Goal: Information Seeking & Learning: Learn about a topic

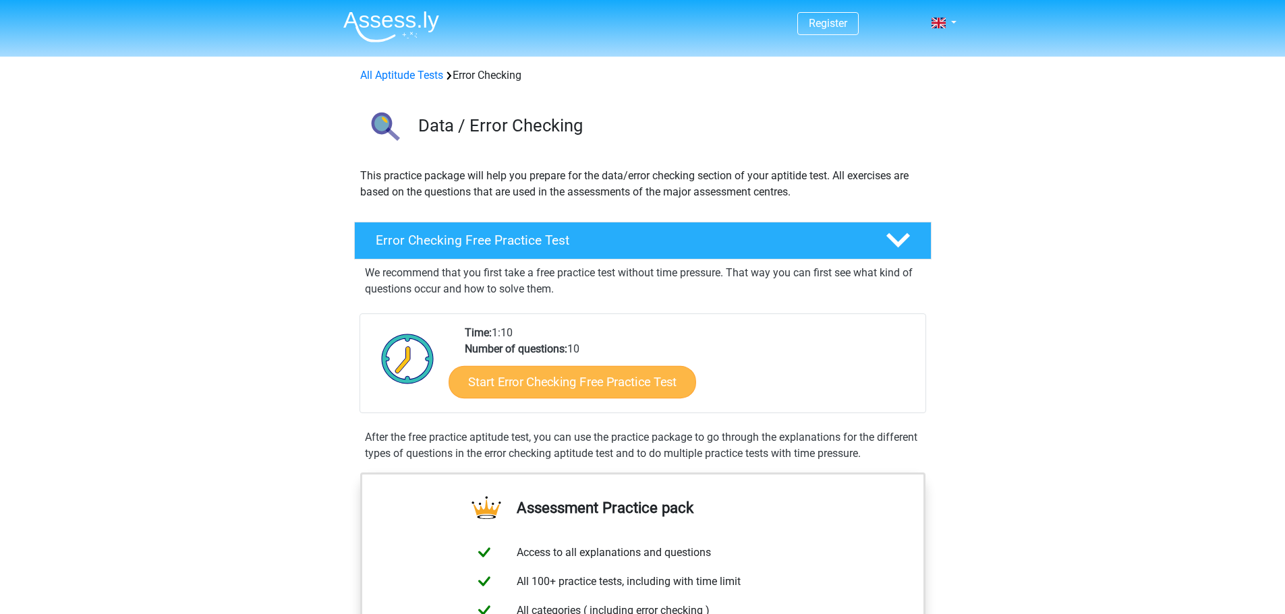
scroll to position [54, 0]
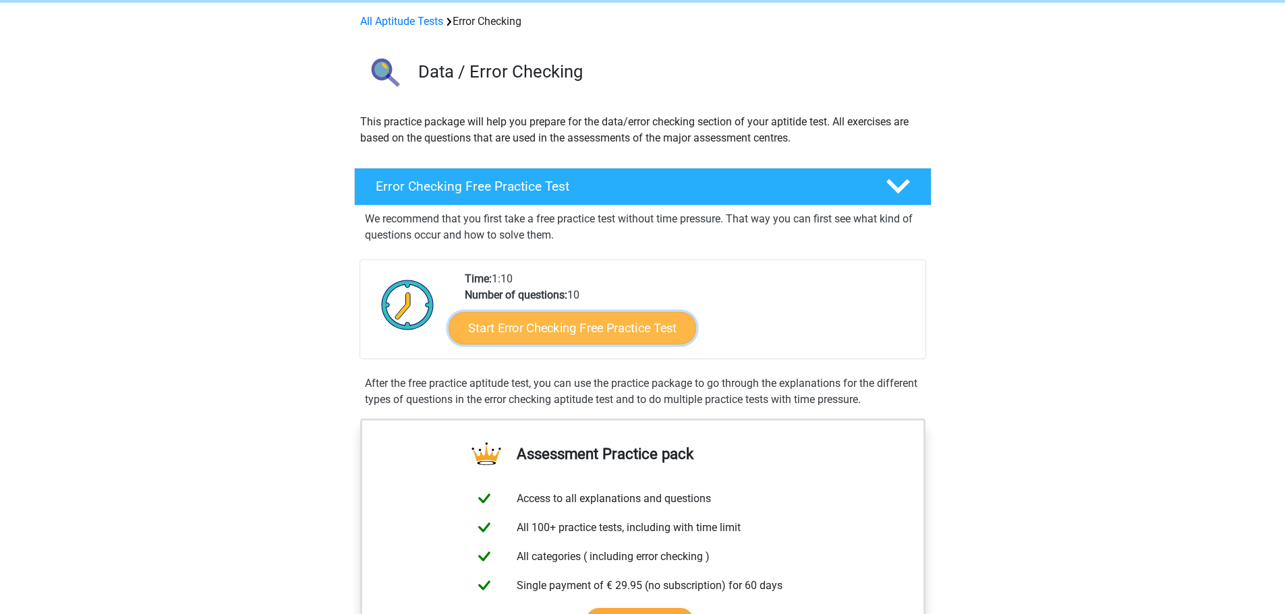
click at [596, 326] on link "Start Error Checking Free Practice Test" at bounding box center [572, 328] width 248 height 32
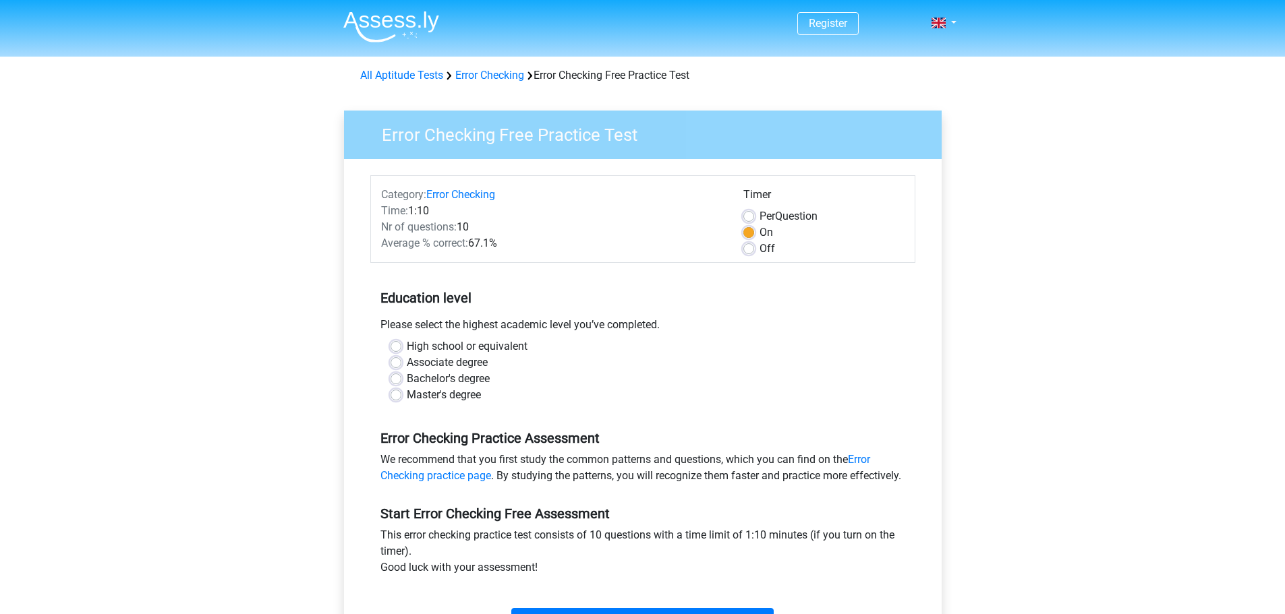
click at [808, 304] on h5 "Education level" at bounding box center [642, 298] width 525 height 27
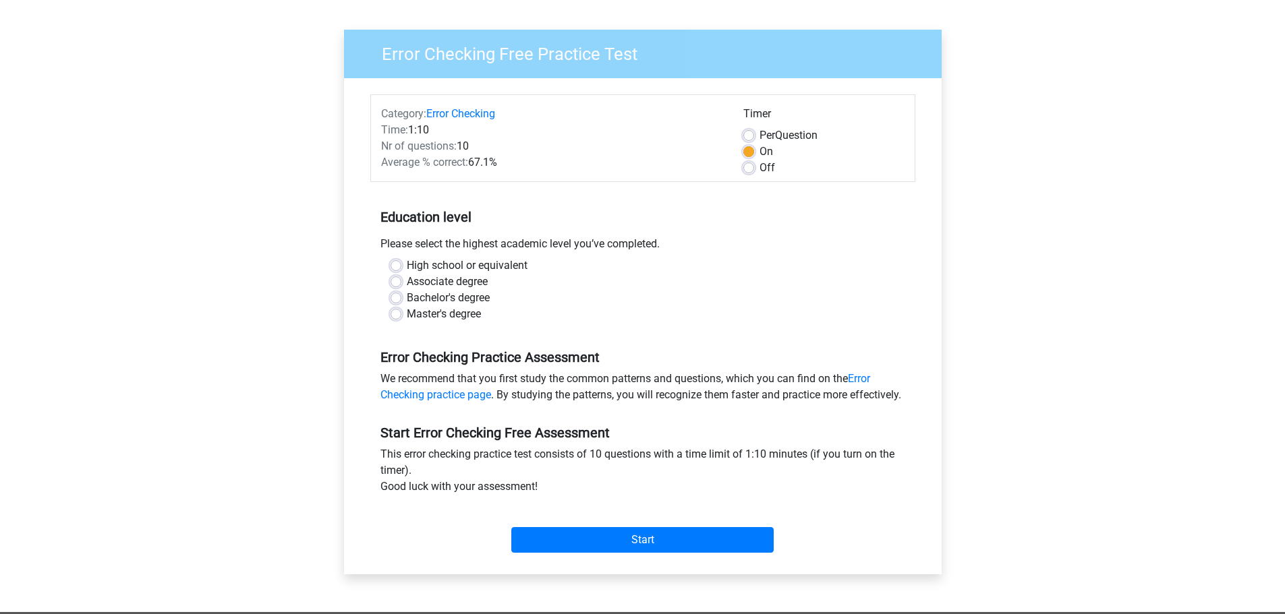
scroll to position [108, 0]
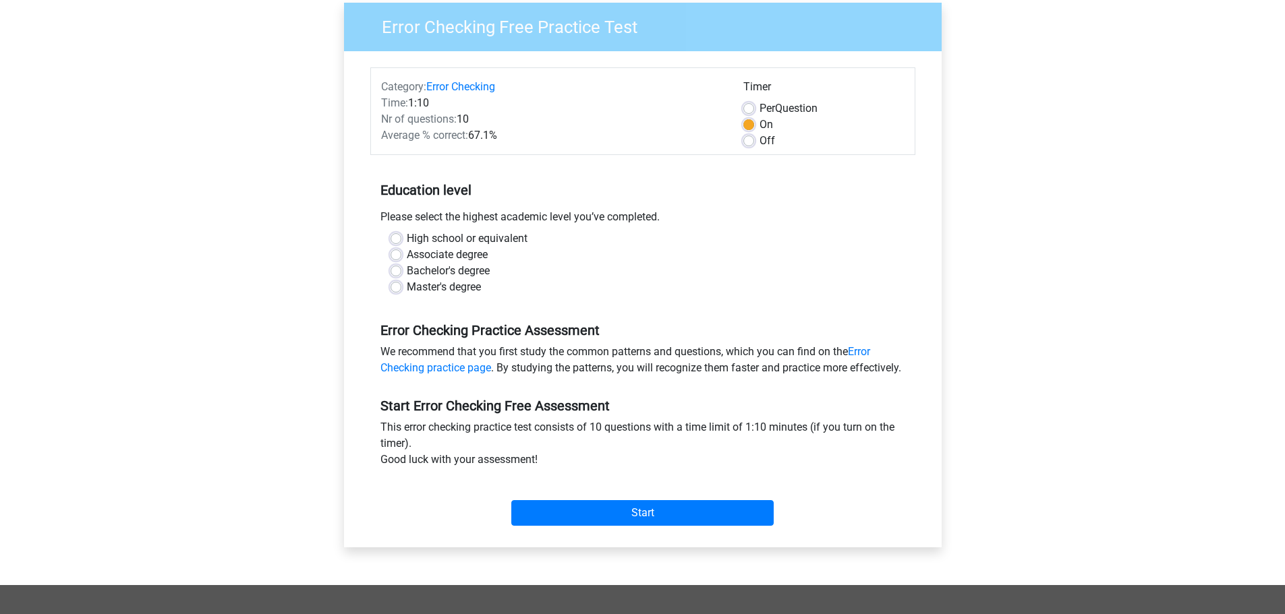
click at [452, 291] on label "Master's degree" at bounding box center [444, 287] width 74 height 16
click at [401, 291] on input "Master's degree" at bounding box center [395, 285] width 11 height 13
radio input "true"
click at [688, 526] on input "Start" at bounding box center [642, 513] width 262 height 26
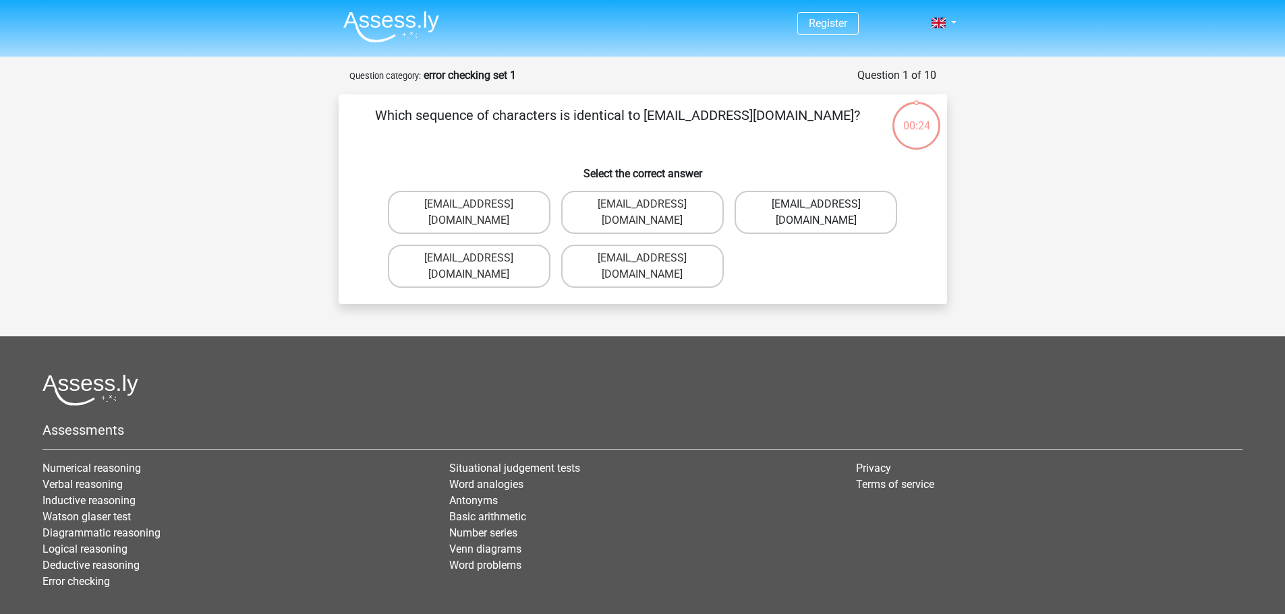
click at [818, 214] on label "Evie_Meade@jointmail.com.uk" at bounding box center [815, 212] width 163 height 43
click at [818, 213] on input "Evie_Meade@jointmail.com.uk" at bounding box center [820, 208] width 9 height 9
radio input "true"
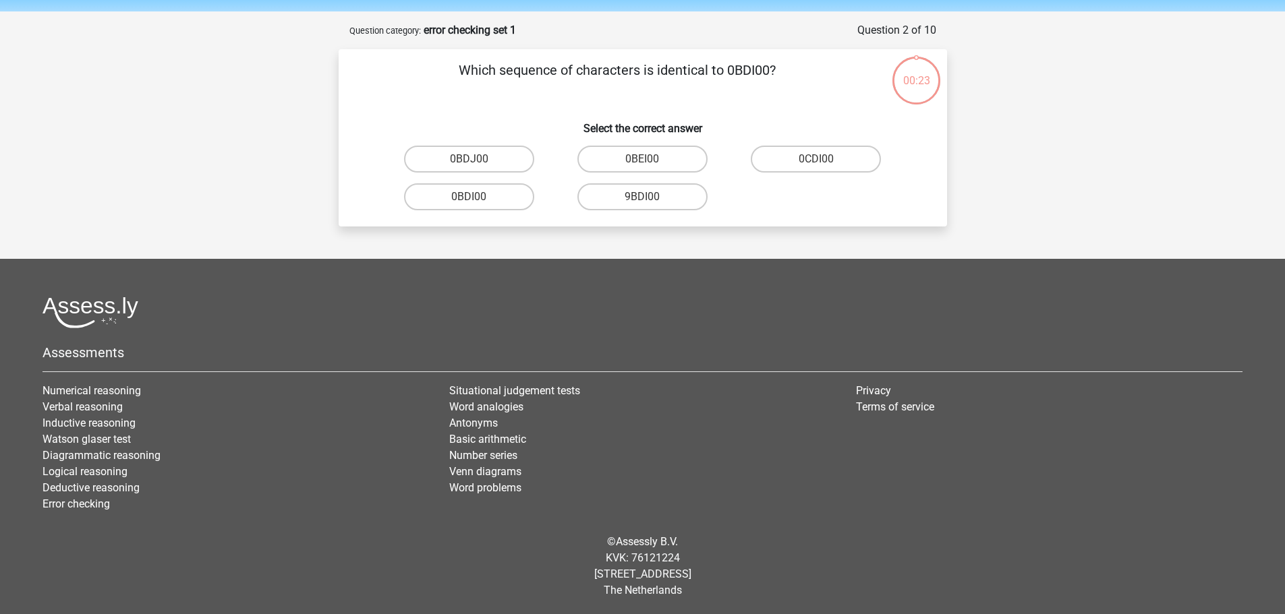
scroll to position [46, 0]
click at [520, 196] on label "0BDI00" at bounding box center [469, 196] width 130 height 27
click at [477, 196] on input "0BDI00" at bounding box center [473, 200] width 9 height 9
radio input "true"
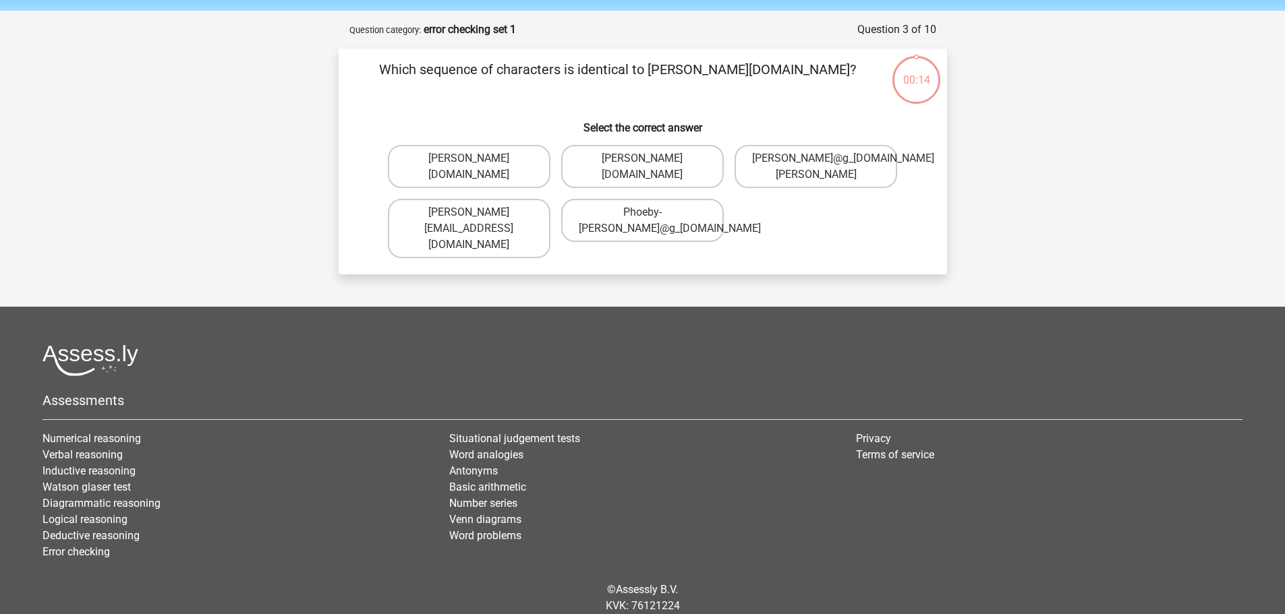
scroll to position [67, 0]
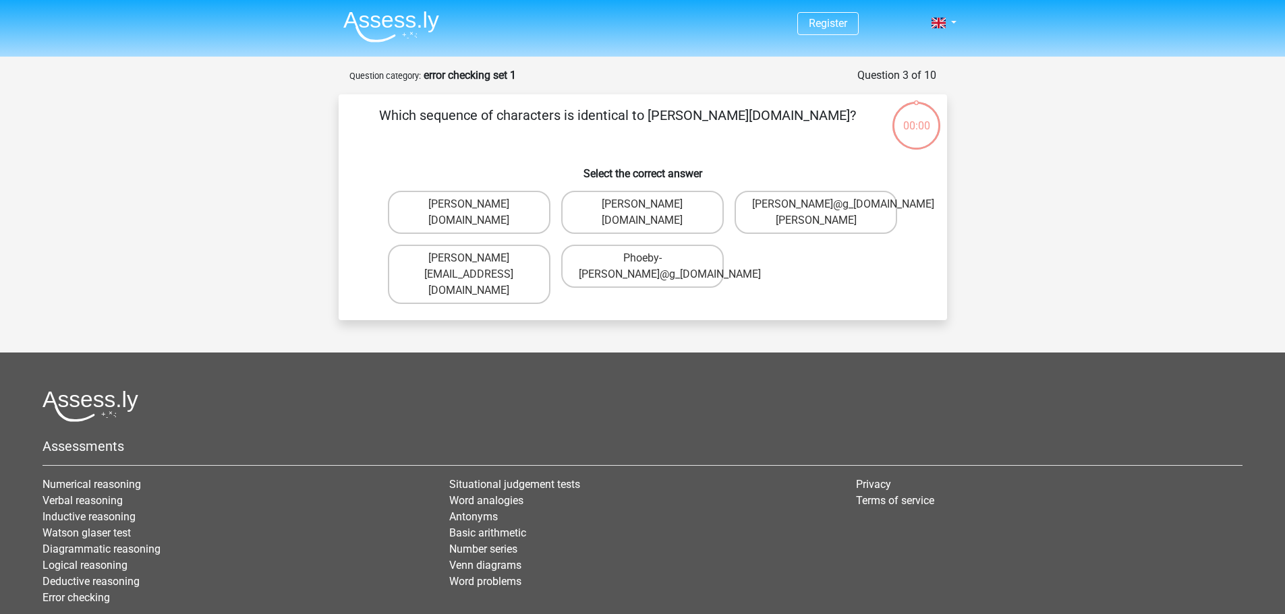
scroll to position [67, 0]
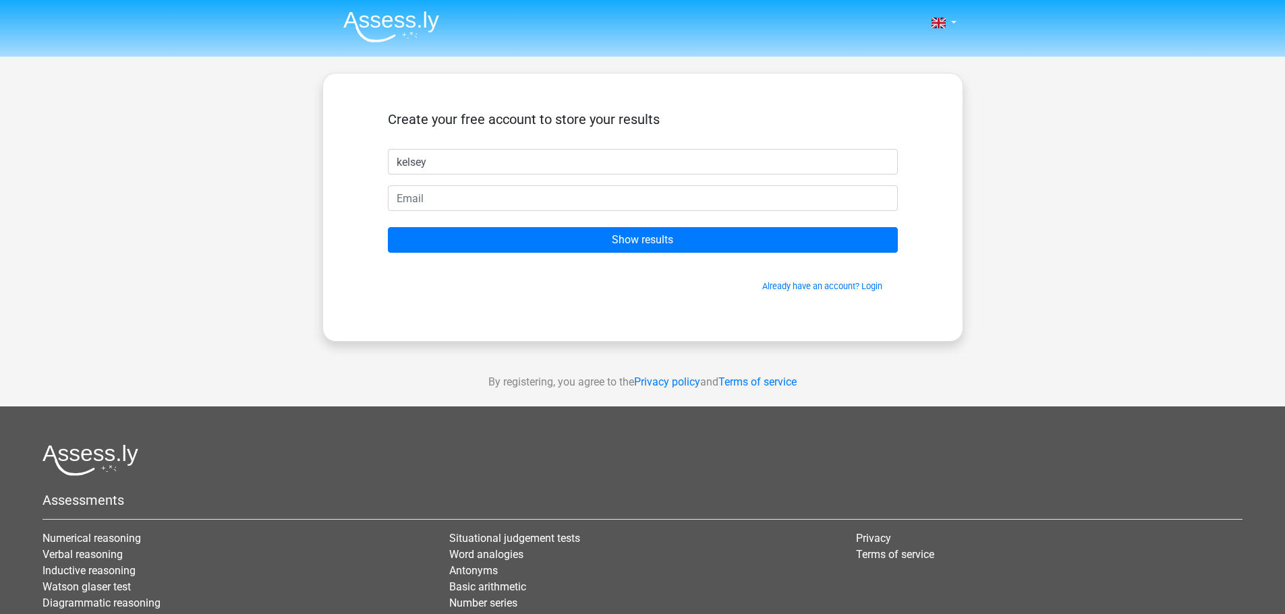
type input "kelsey"
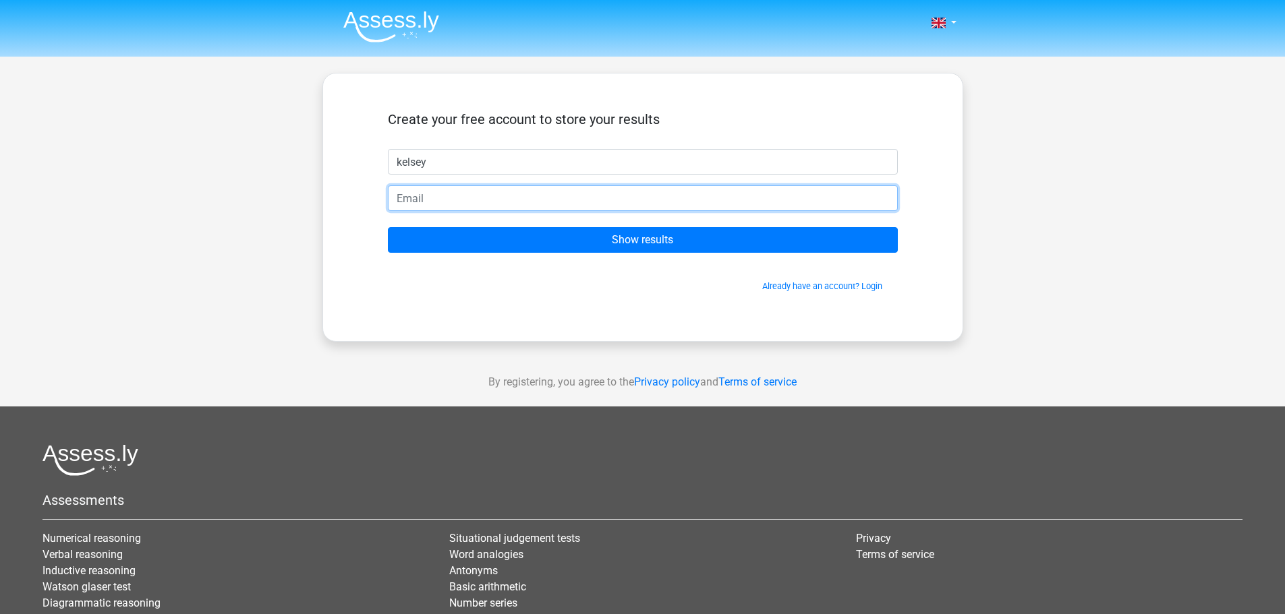
click at [658, 209] on input "email" at bounding box center [643, 198] width 510 height 26
type input "[PERSON_NAME][EMAIL_ADDRESS][DOMAIN_NAME]"
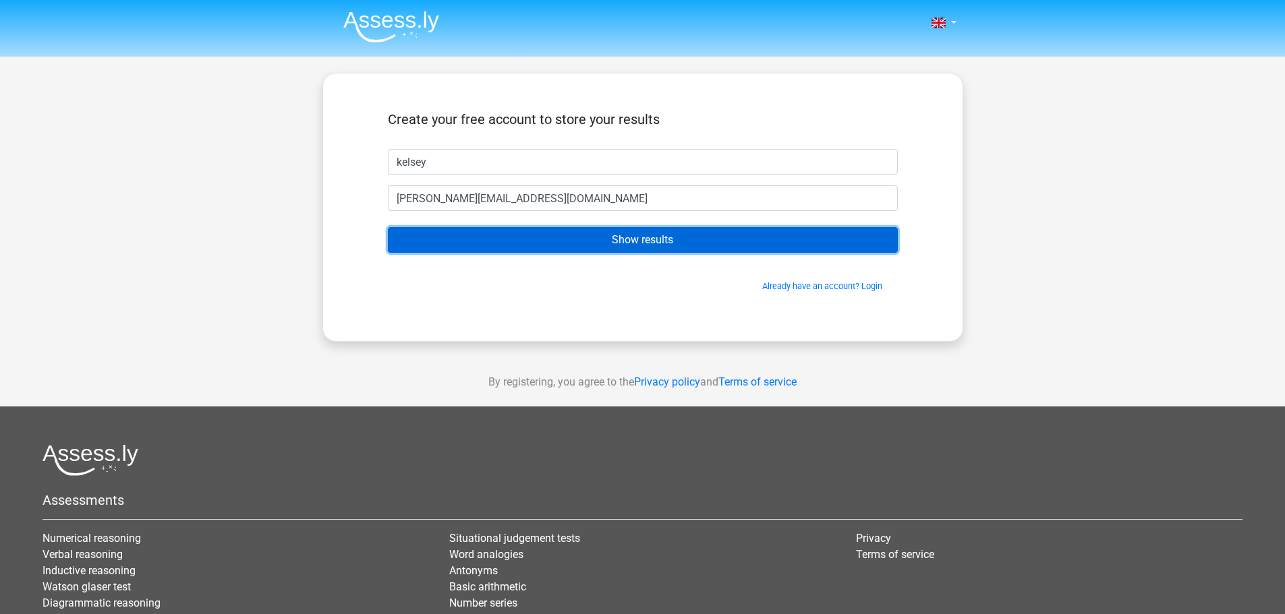
click at [588, 242] on input "Show results" at bounding box center [643, 240] width 510 height 26
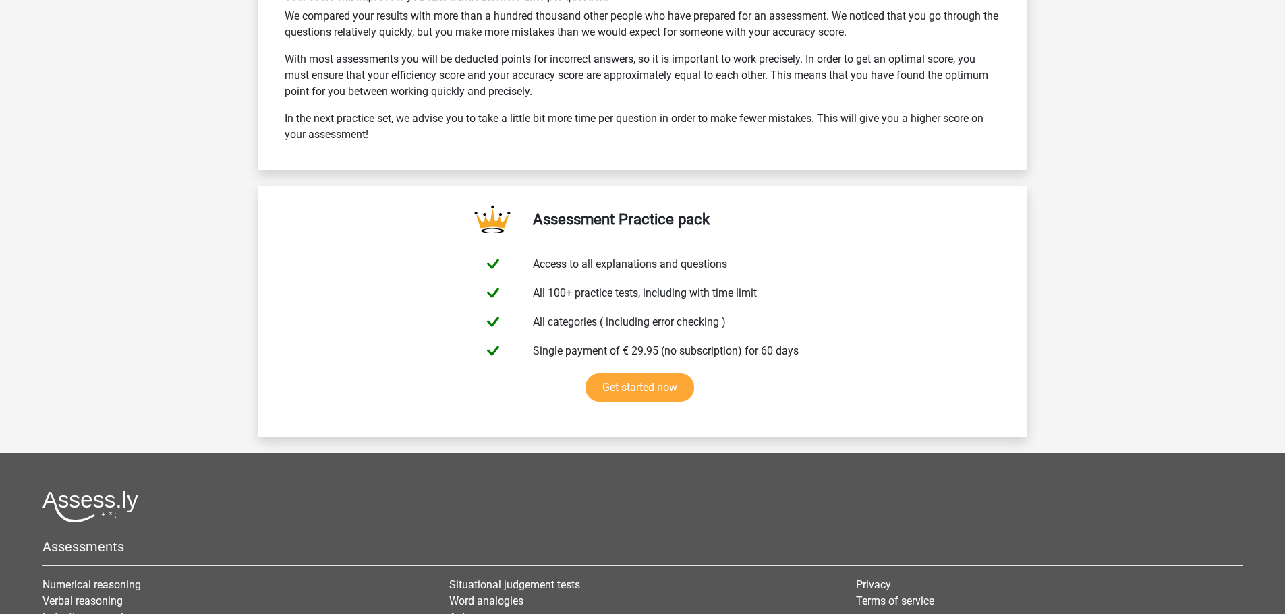
scroll to position [2077, 0]
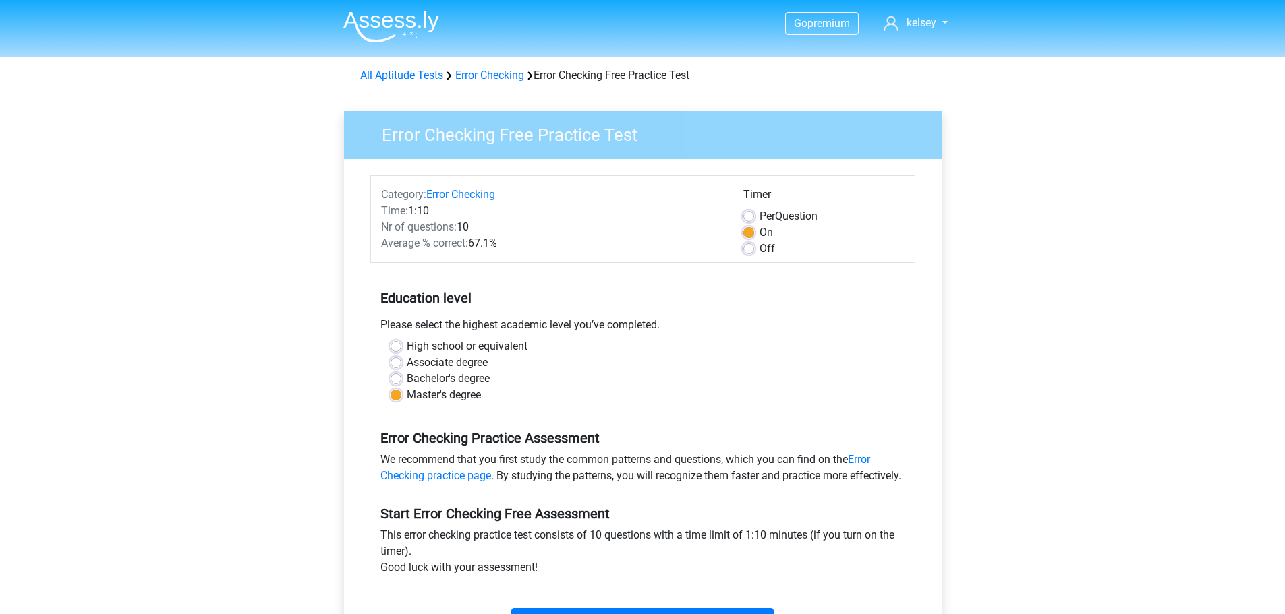
scroll to position [108, 0]
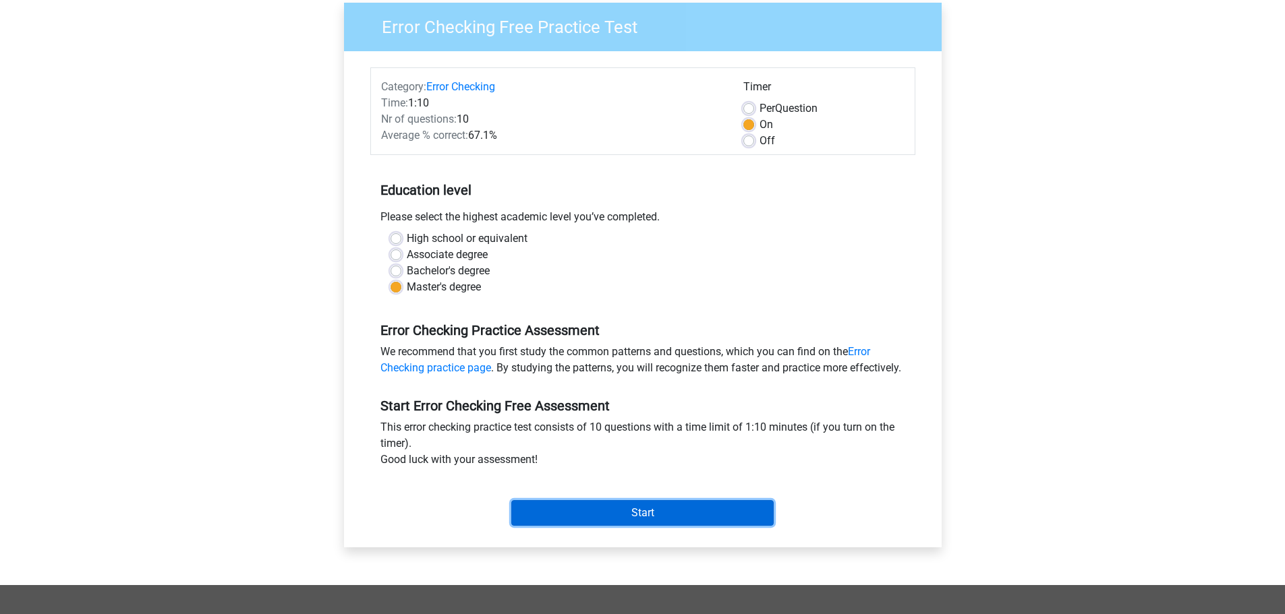
click at [580, 524] on input "Start" at bounding box center [642, 513] width 262 height 26
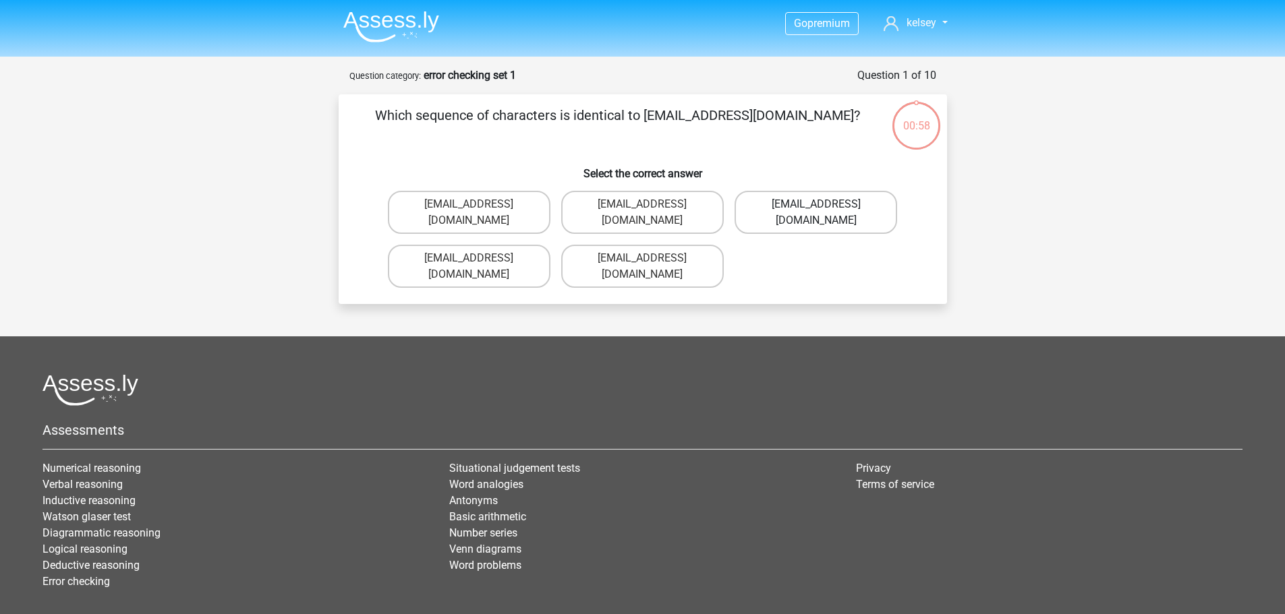
click at [833, 210] on label "Evie_Meade@jointmail.com.uk" at bounding box center [815, 212] width 163 height 43
click at [825, 210] on input "Evie_Meade@jointmail.com.uk" at bounding box center [820, 208] width 9 height 9
radio input "true"
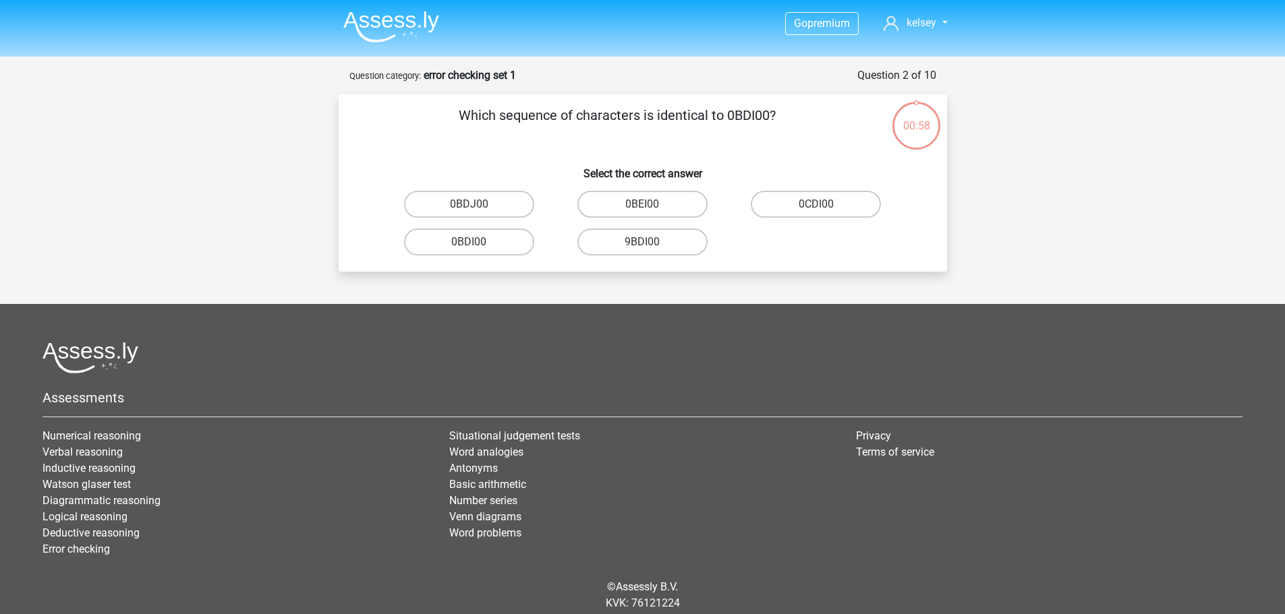
scroll to position [46, 0]
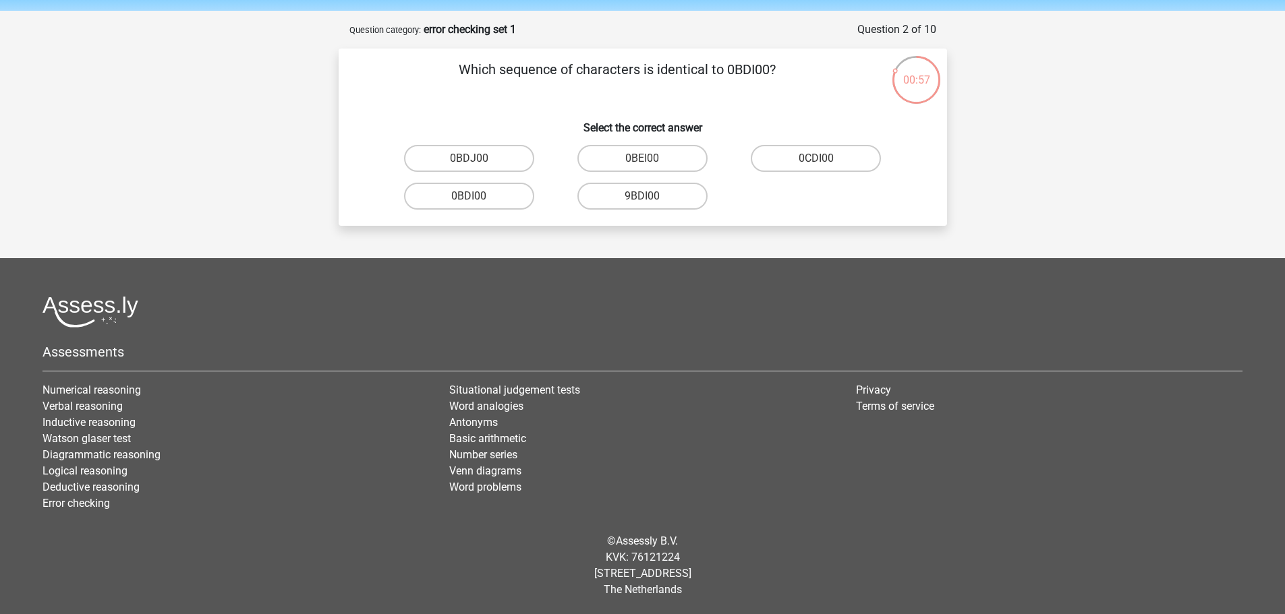
click at [642, 158] on input "0BEI00" at bounding box center [646, 162] width 9 height 9
radio input "true"
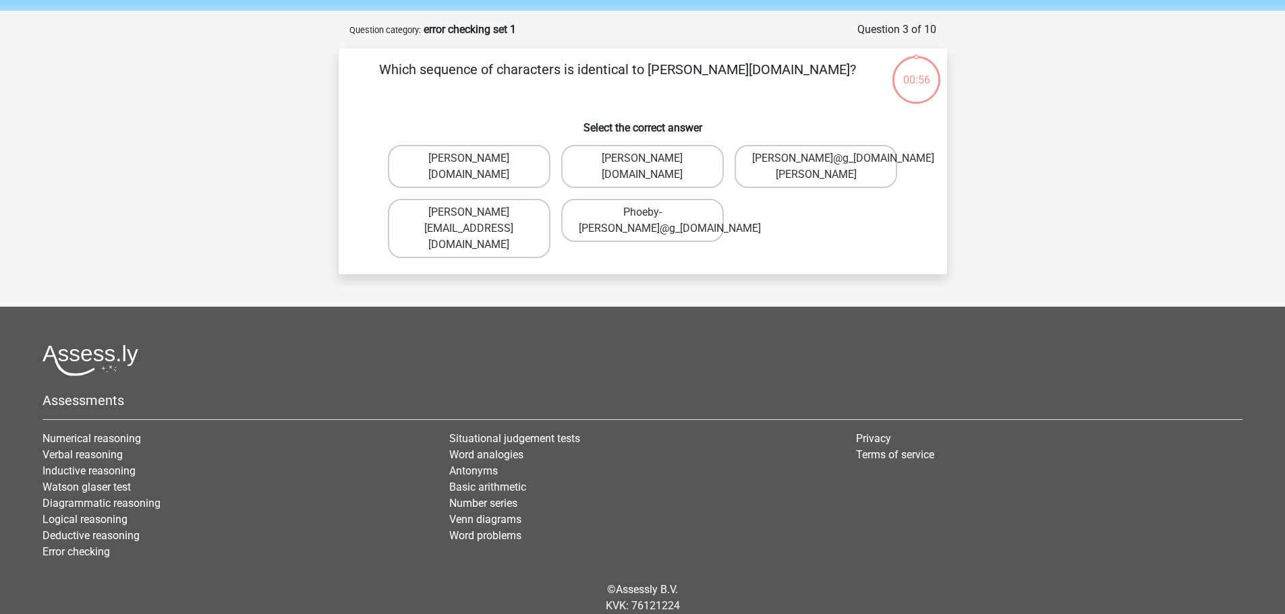
scroll to position [67, 0]
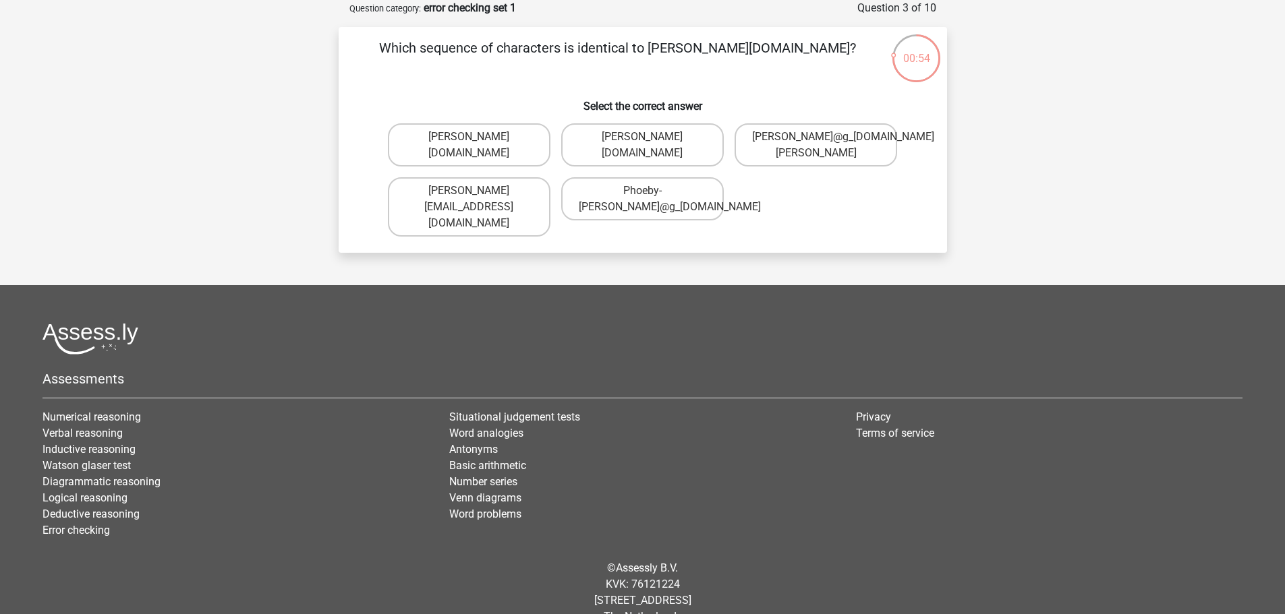
click at [767, 230] on div "Which sequence of characters is identical to Phoebe-Patterson@g_mail.gr? Select…" at bounding box center [643, 140] width 608 height 226
click at [686, 155] on label "Phoebe-Patterson@g_mail.gr" at bounding box center [642, 144] width 163 height 43
click at [651, 146] on input "Phoebe-Patterson@g_mail.gr" at bounding box center [646, 141] width 9 height 9
radio input "true"
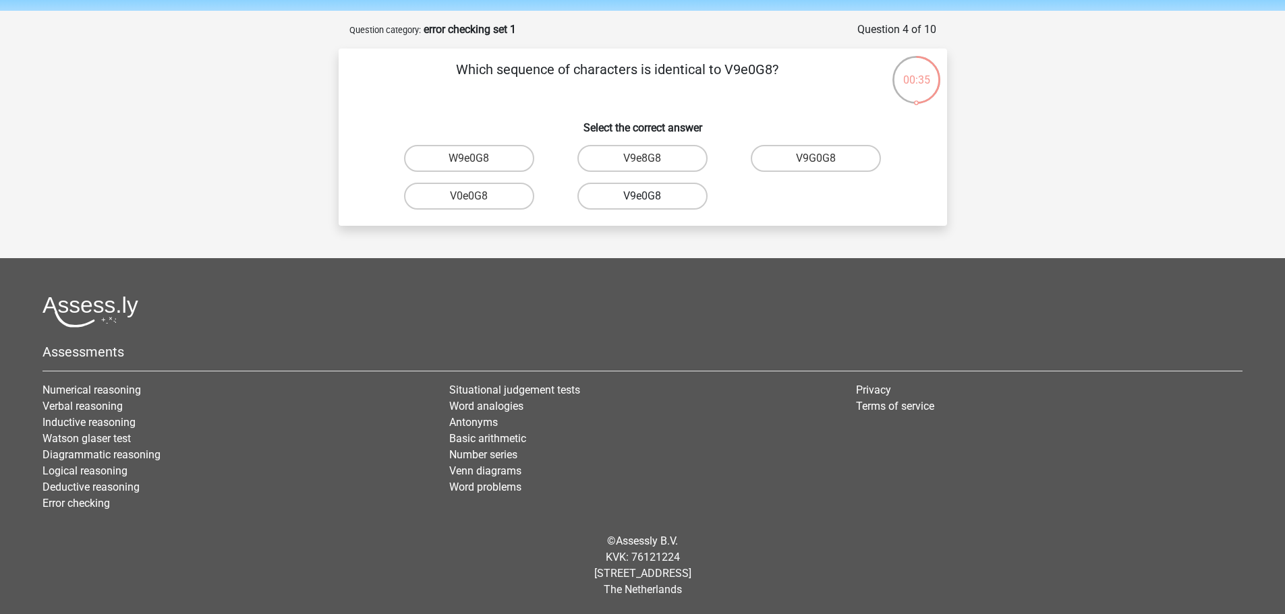
click at [662, 202] on label "V9e0G8" at bounding box center [642, 196] width 130 height 27
click at [651, 202] on input "V9e0G8" at bounding box center [646, 200] width 9 height 9
radio input "true"
click at [610, 164] on label "91051S" at bounding box center [642, 158] width 130 height 27
click at [642, 164] on input "91051S" at bounding box center [646, 162] width 9 height 9
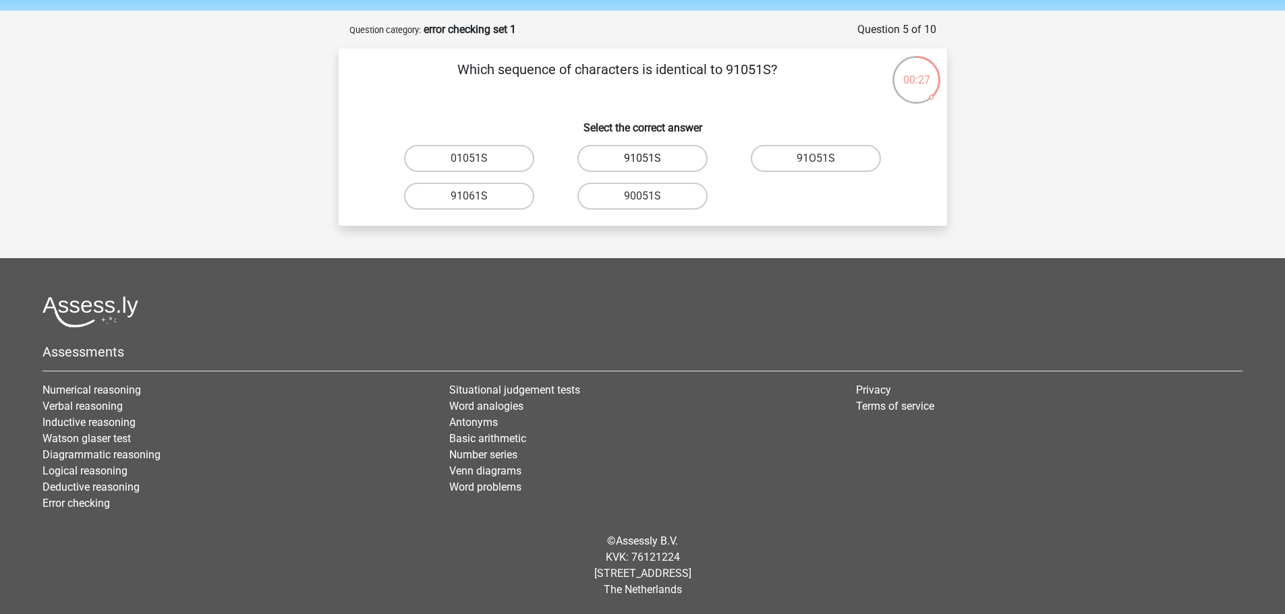
radio input "true"
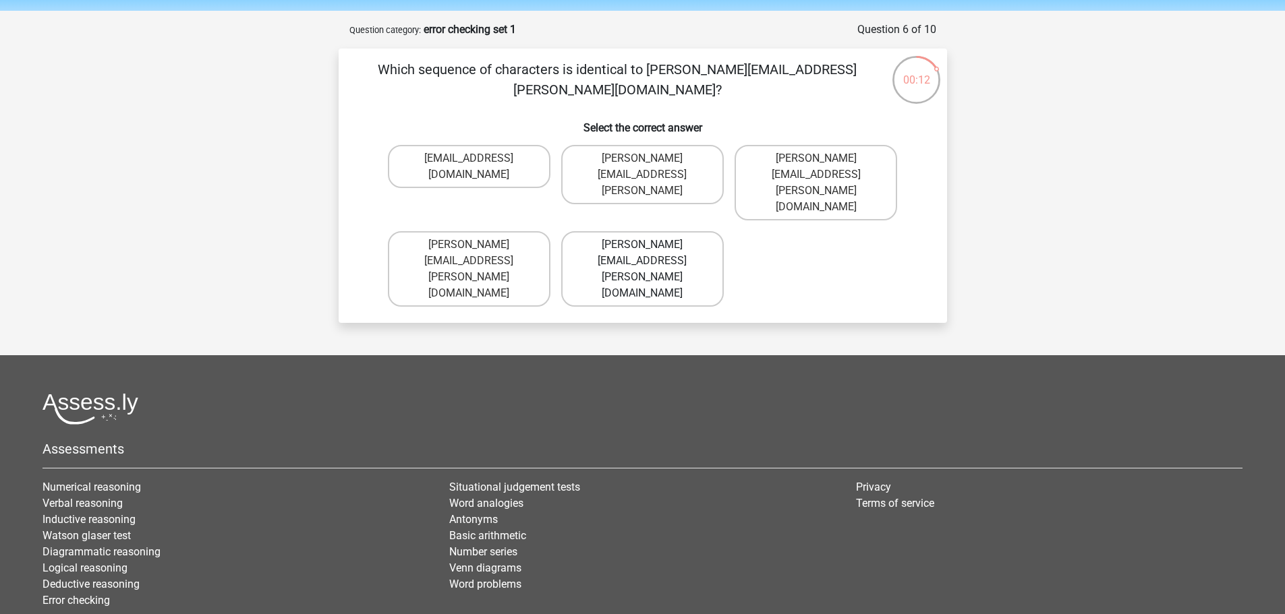
click at [629, 231] on label "Connor.Paterson@mailme.com" at bounding box center [642, 269] width 163 height 76
click at [642, 245] on input "Connor.Paterson@mailme.com" at bounding box center [646, 249] width 9 height 9
radio input "true"
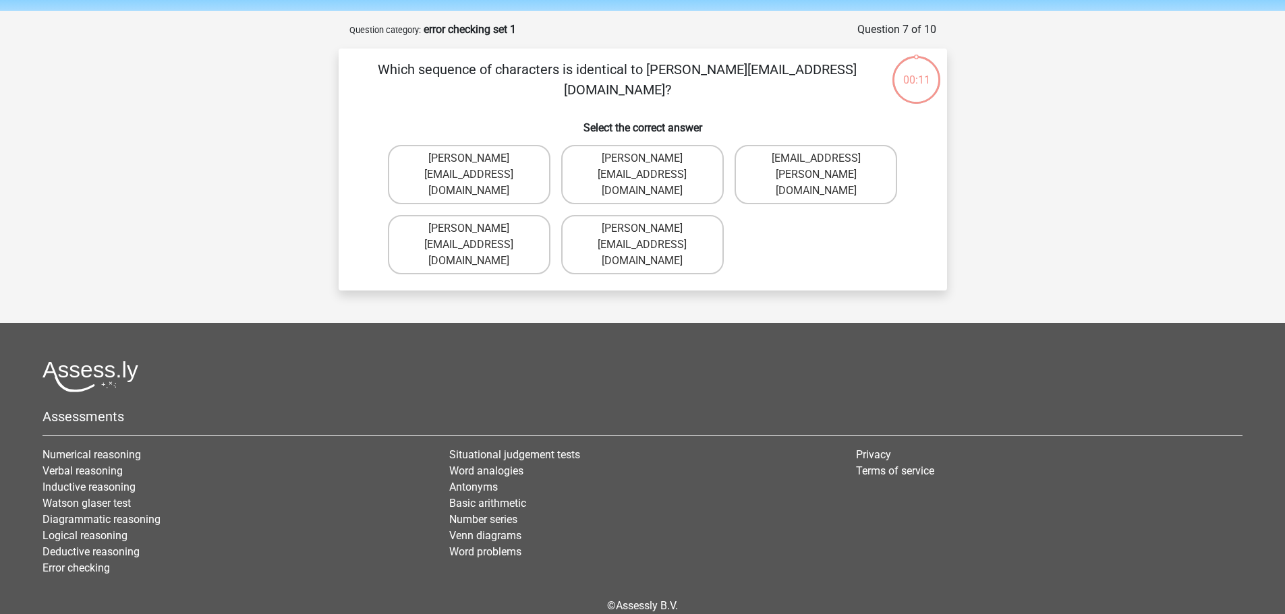
scroll to position [67, 0]
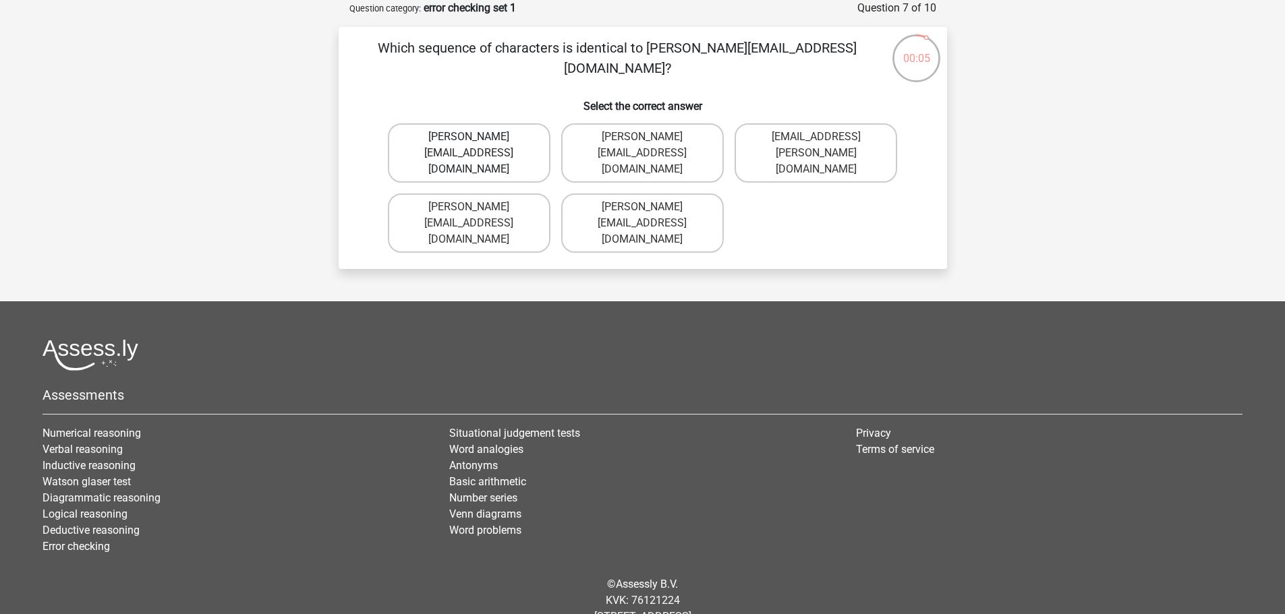
click at [520, 157] on label "Ava-Caroll@mailme.uk.com" at bounding box center [469, 152] width 163 height 59
click at [477, 146] on input "Ava-Caroll@mailme.uk.com" at bounding box center [473, 141] width 9 height 9
radio input "true"
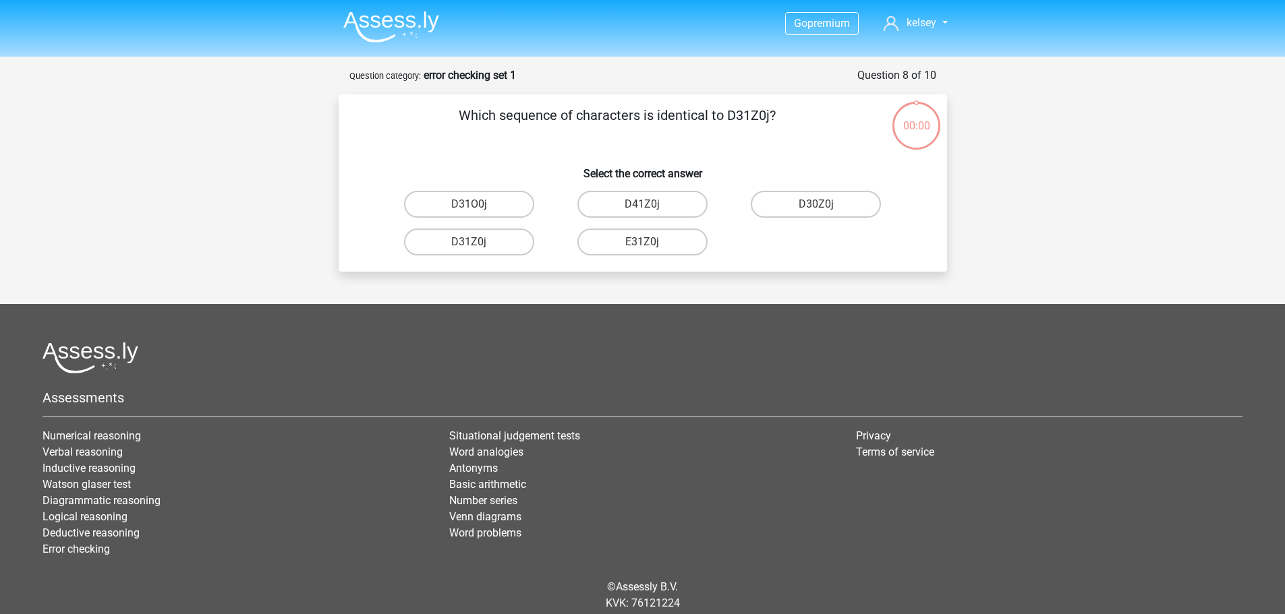
scroll to position [46, 0]
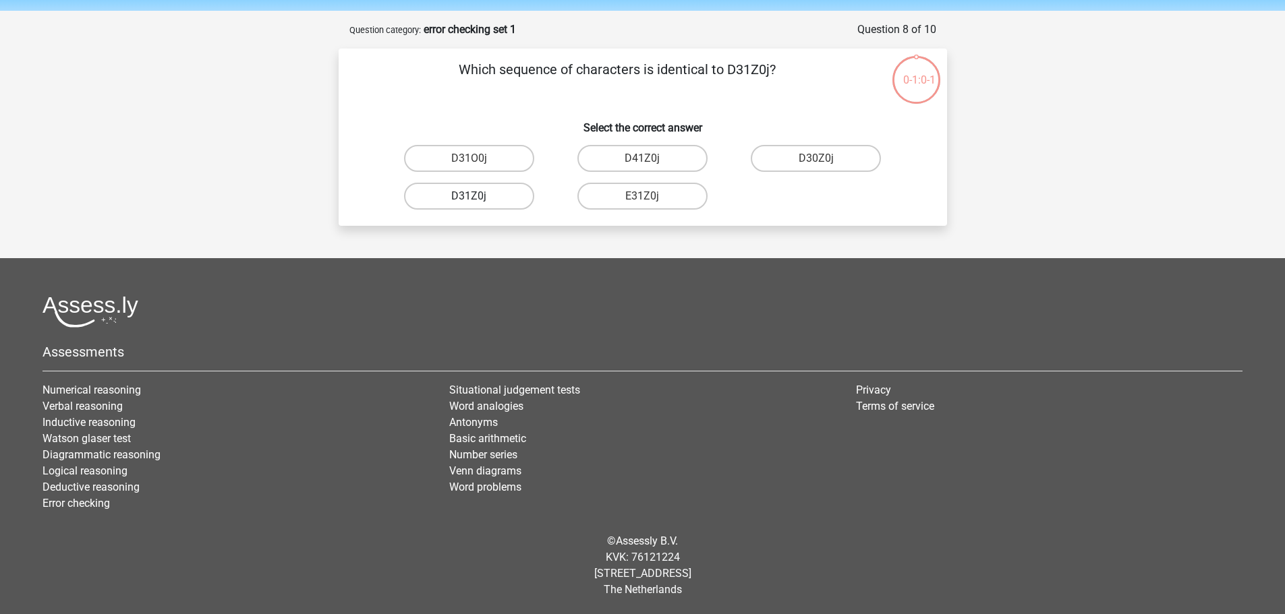
click at [492, 196] on label "D31Z0j" at bounding box center [469, 196] width 130 height 27
click at [477, 196] on input "D31Z0j" at bounding box center [473, 200] width 9 height 9
radio input "true"
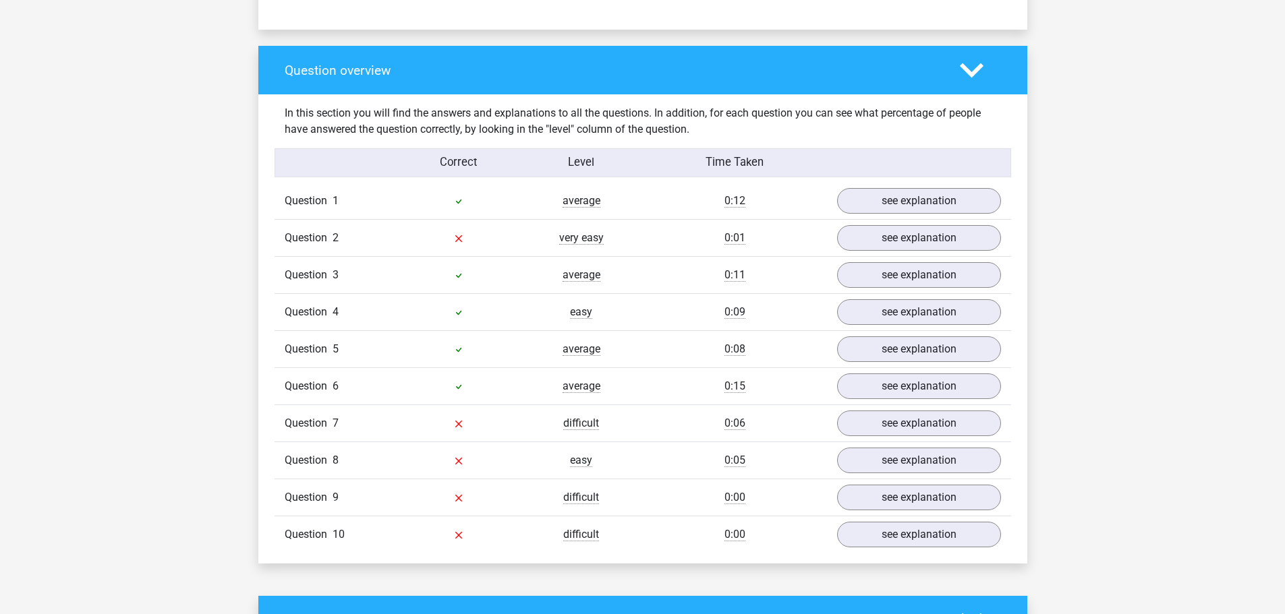
scroll to position [998, 0]
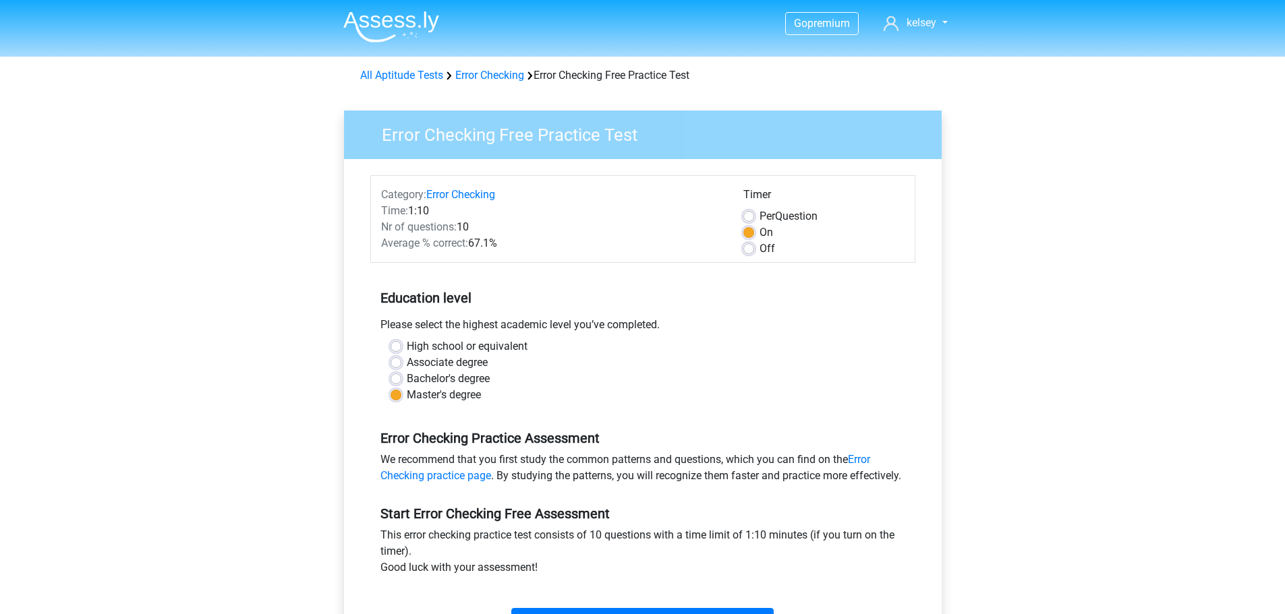
scroll to position [108, 0]
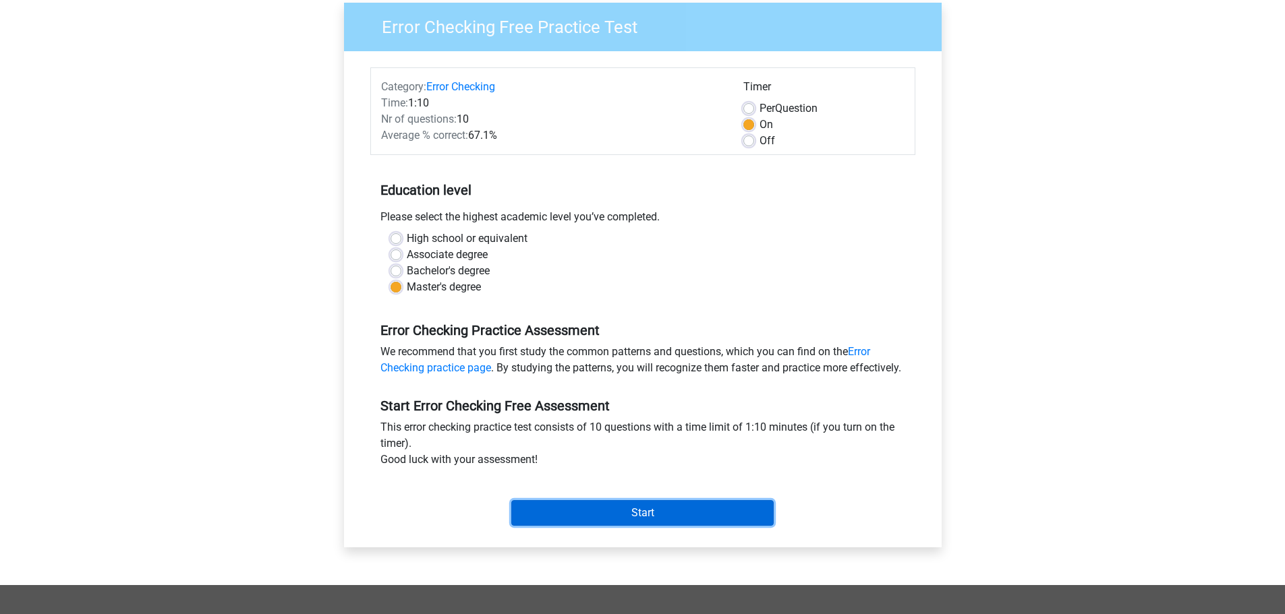
click at [660, 525] on input "Start" at bounding box center [642, 513] width 262 height 26
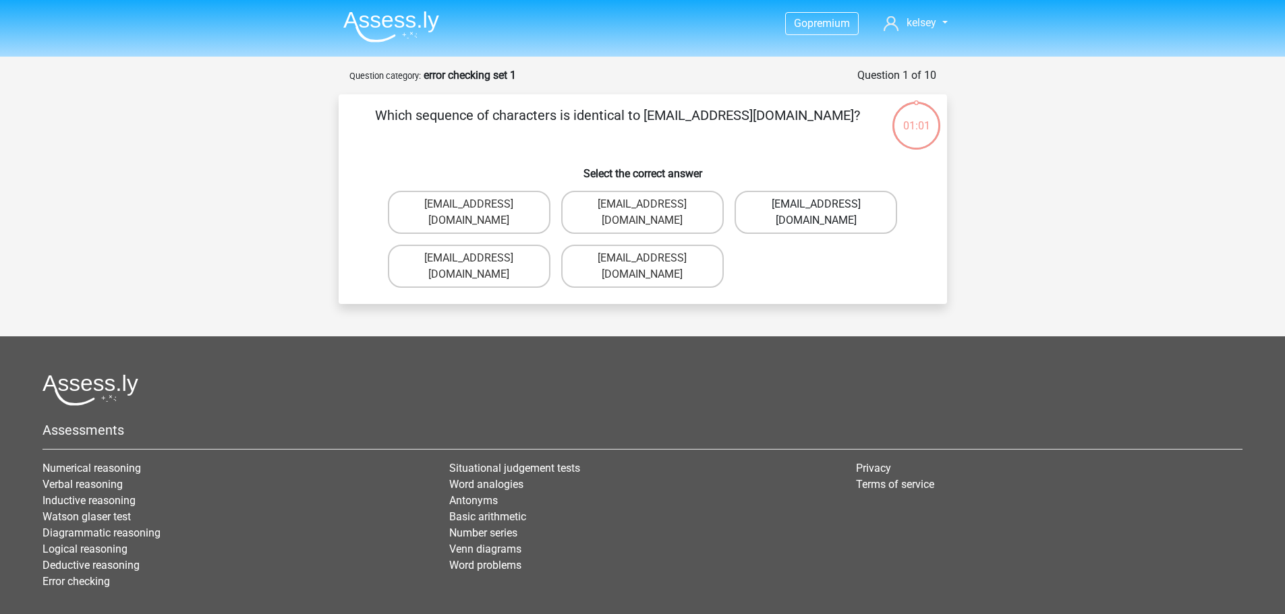
click at [813, 211] on label "[EMAIL_ADDRESS][DOMAIN_NAME]" at bounding box center [815, 212] width 163 height 43
click at [816, 211] on input "[EMAIL_ADDRESS][DOMAIN_NAME]" at bounding box center [820, 208] width 9 height 9
radio input "true"
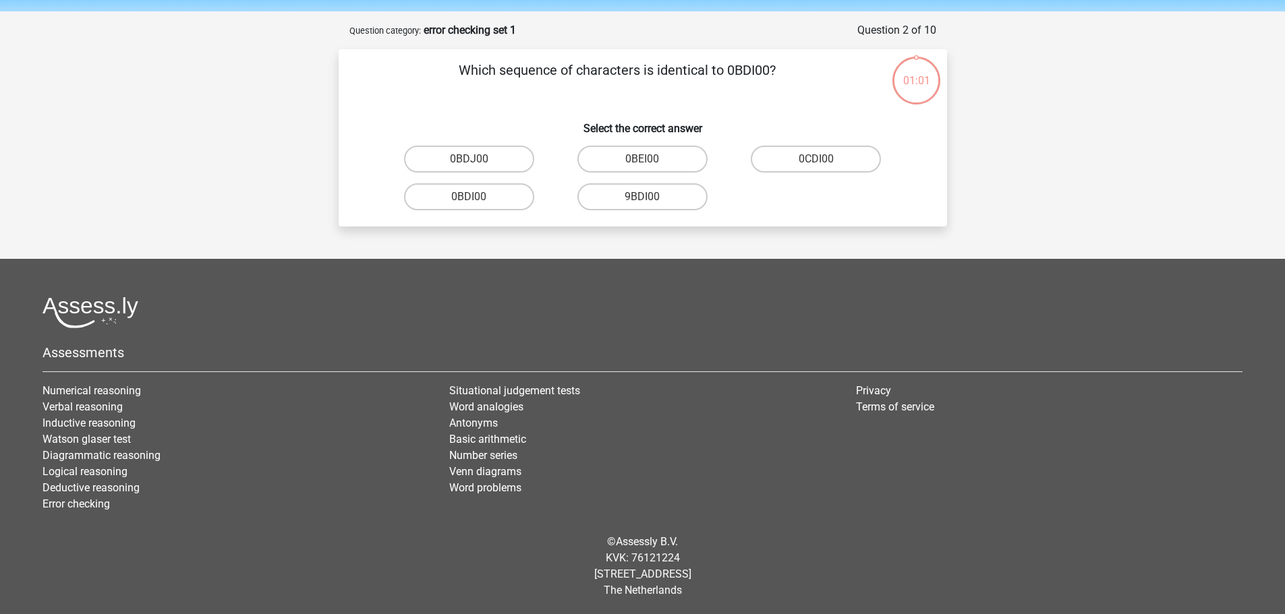
scroll to position [46, 0]
click at [505, 209] on label "0BDI00" at bounding box center [469, 196] width 130 height 27
click at [477, 205] on input "0BDI00" at bounding box center [473, 200] width 9 height 9
radio input "true"
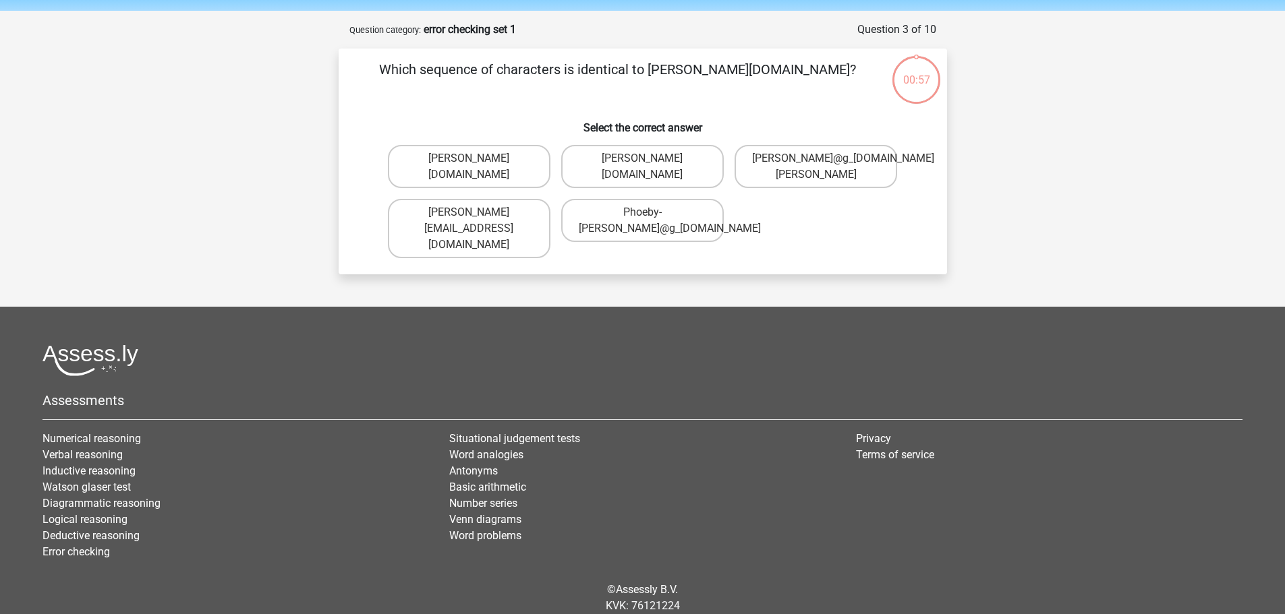
scroll to position [67, 0]
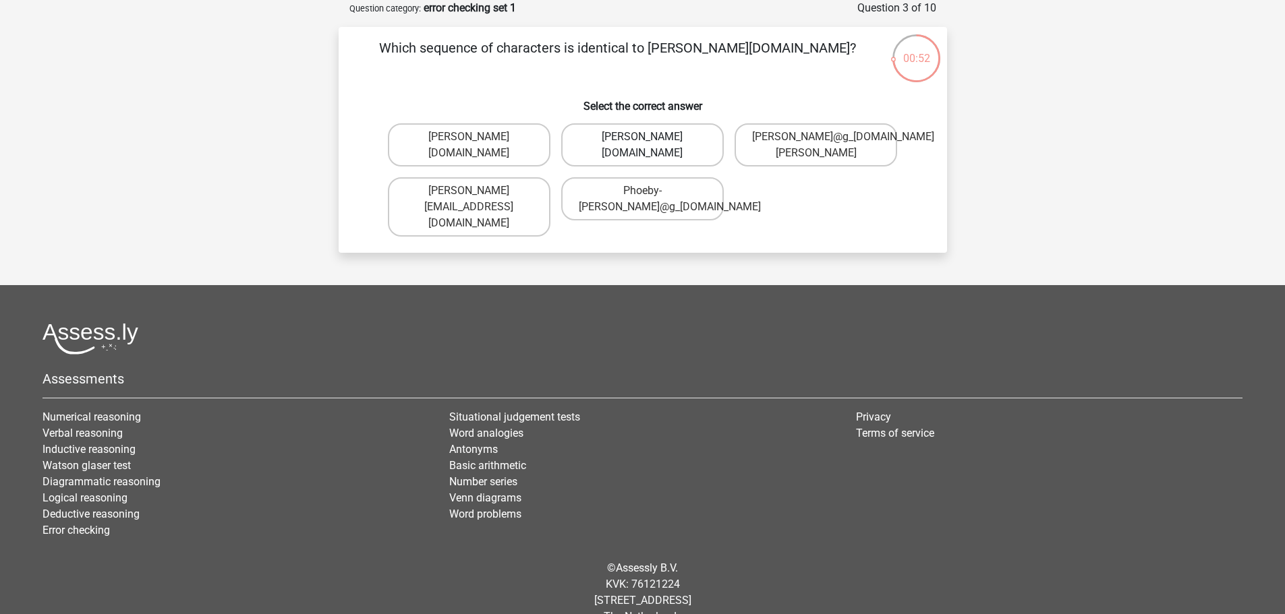
click at [590, 158] on label "[PERSON_NAME][DOMAIN_NAME]" at bounding box center [642, 144] width 163 height 43
click at [642, 146] on input "Phoebe-Patterson@g_mail.gr" at bounding box center [646, 141] width 9 height 9
radio input "true"
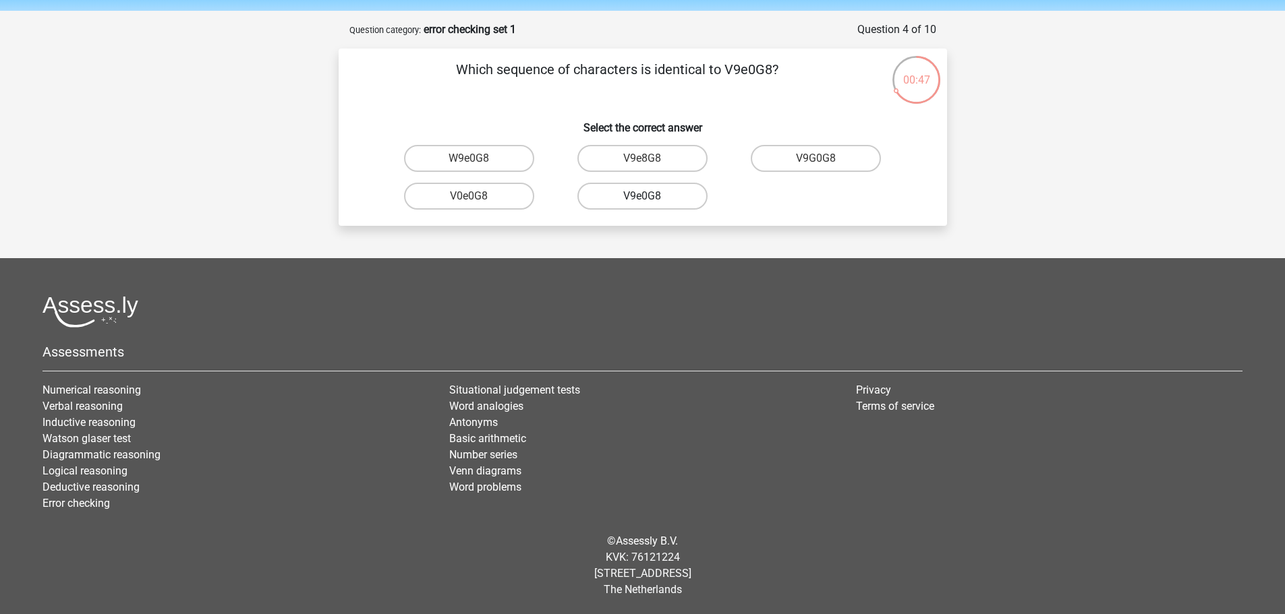
click at [630, 192] on label "V9e0G8" at bounding box center [642, 196] width 130 height 27
click at [642, 196] on input "V9e0G8" at bounding box center [646, 200] width 9 height 9
radio input "true"
click at [660, 161] on label "91051S" at bounding box center [642, 158] width 130 height 27
click at [651, 161] on input "91051S" at bounding box center [646, 162] width 9 height 9
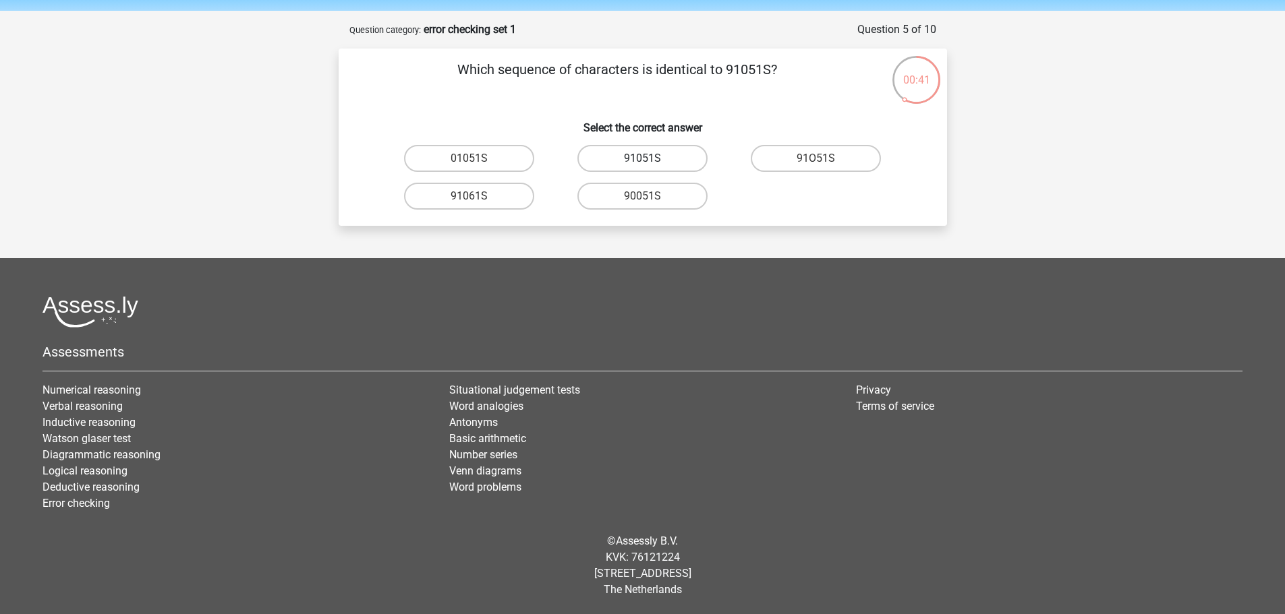
radio input "true"
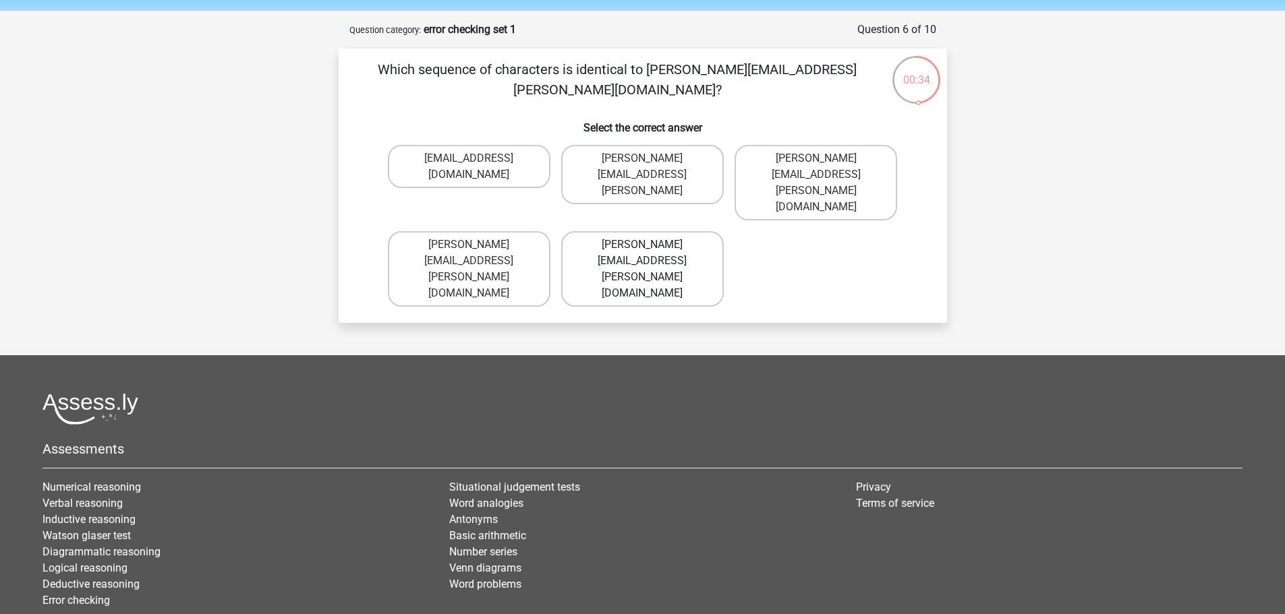
click at [627, 231] on label "Connor.Paterson@mailme.com" at bounding box center [642, 269] width 163 height 76
click at [642, 245] on input "Connor.Paterson@mailme.com" at bounding box center [646, 249] width 9 height 9
radio input "true"
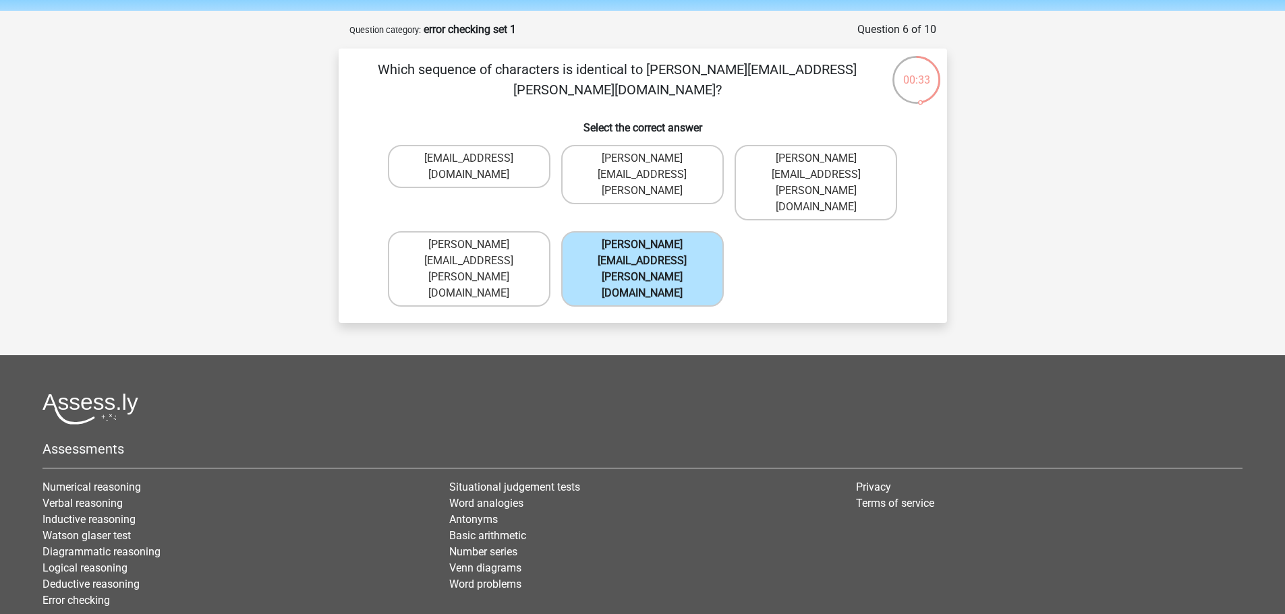
scroll to position [67, 0]
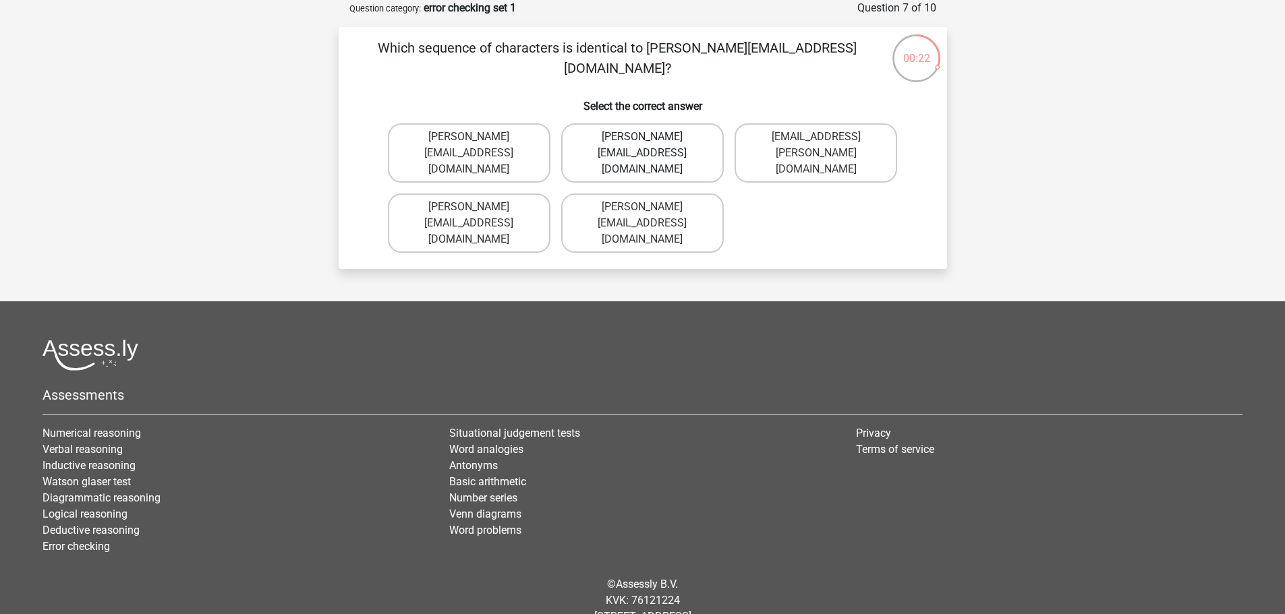
click at [711, 140] on label "Ava-Carroll@mailme.uk.com" at bounding box center [642, 152] width 163 height 59
click at [651, 140] on input "Ava-Carroll@mailme.uk.com" at bounding box center [646, 141] width 9 height 9
radio input "true"
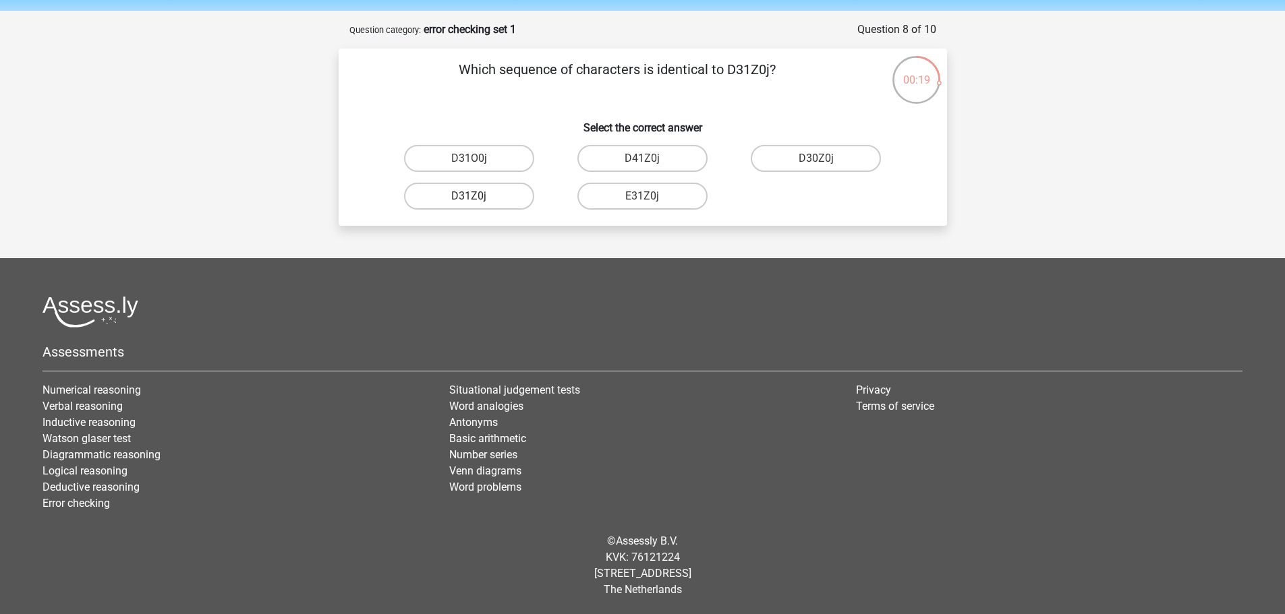
click at [502, 196] on label "D31Z0j" at bounding box center [469, 196] width 130 height 27
click at [477, 196] on input "D31Z0j" at bounding box center [473, 200] width 9 height 9
radio input "true"
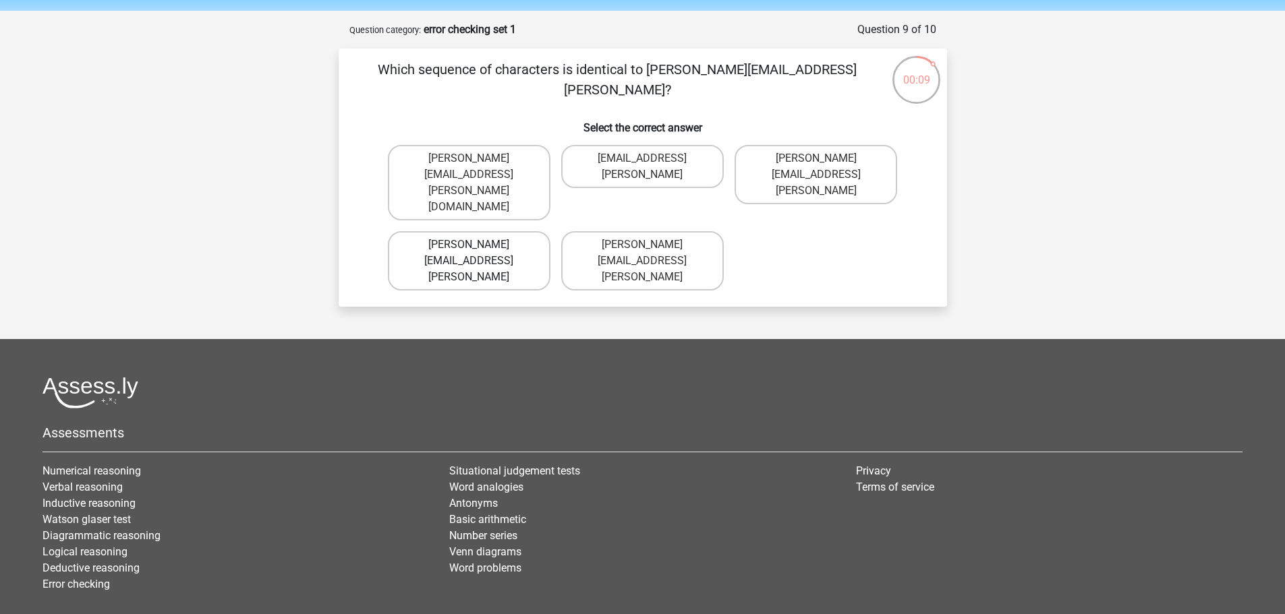
click at [490, 231] on label "Arthur.Bradley@memail.coo" at bounding box center [469, 260] width 163 height 59
click at [477, 245] on input "Arthur.Bradley@memail.coo" at bounding box center [473, 249] width 9 height 9
radio input "true"
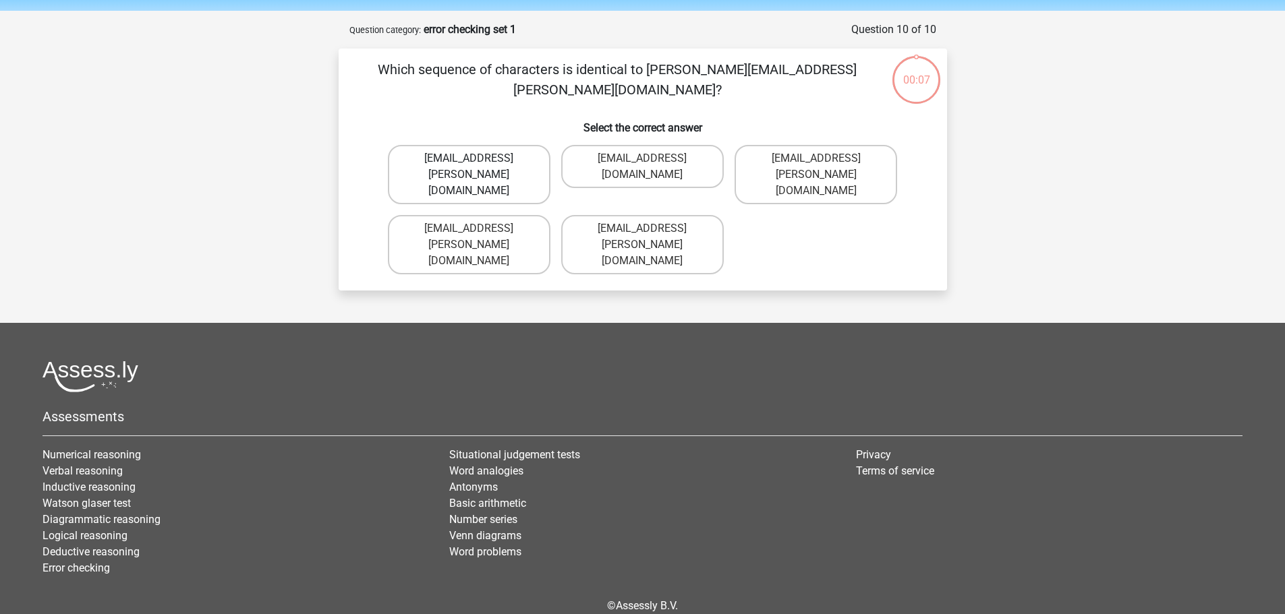
scroll to position [62, 0]
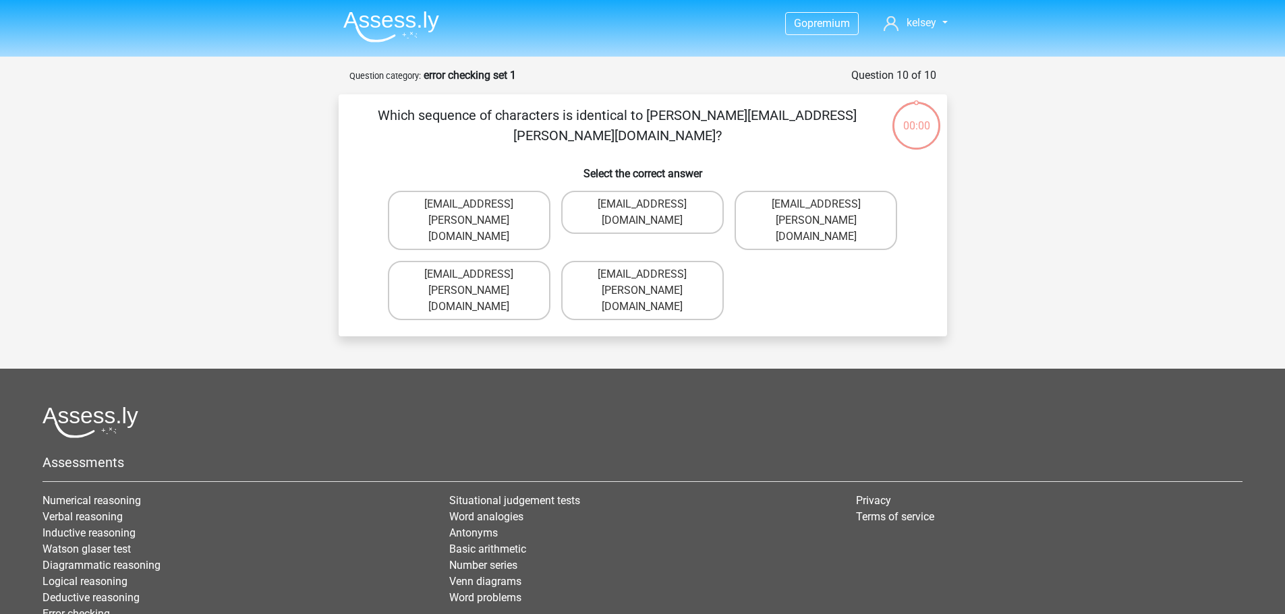
scroll to position [62, 0]
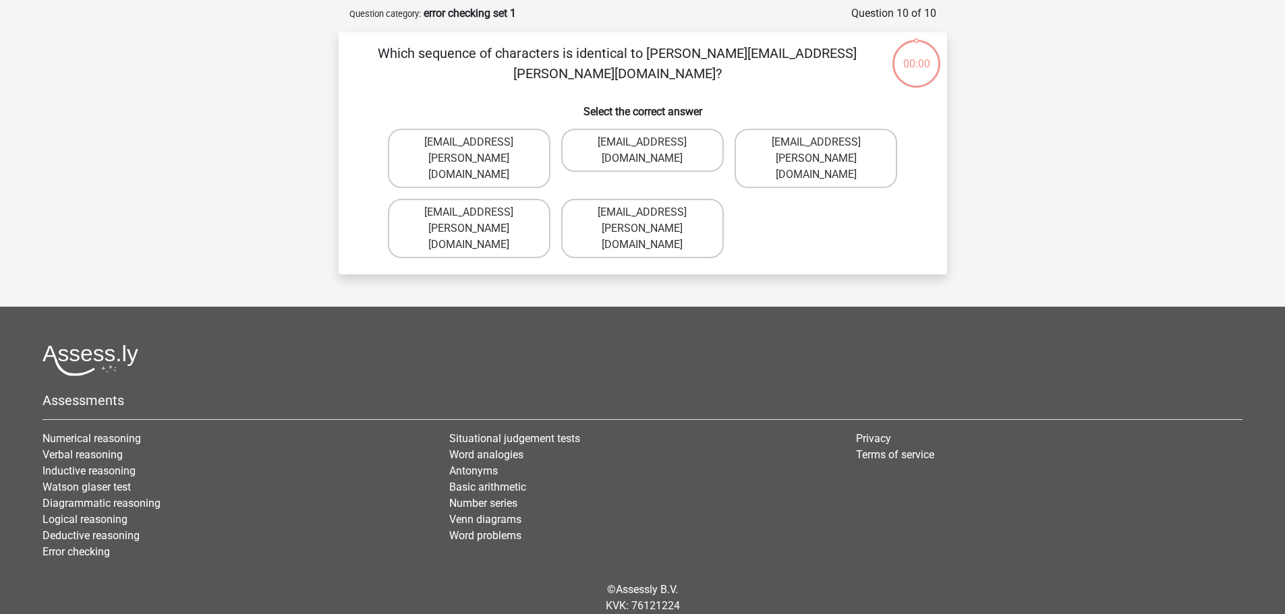
click at [782, 147] on label "[EMAIL_ADDRESS][PERSON_NAME][DOMAIN_NAME]" at bounding box center [815, 158] width 163 height 59
click at [816, 147] on input "[EMAIL_ADDRESS][PERSON_NAME][DOMAIN_NAME]" at bounding box center [820, 146] width 9 height 9
radio input "true"
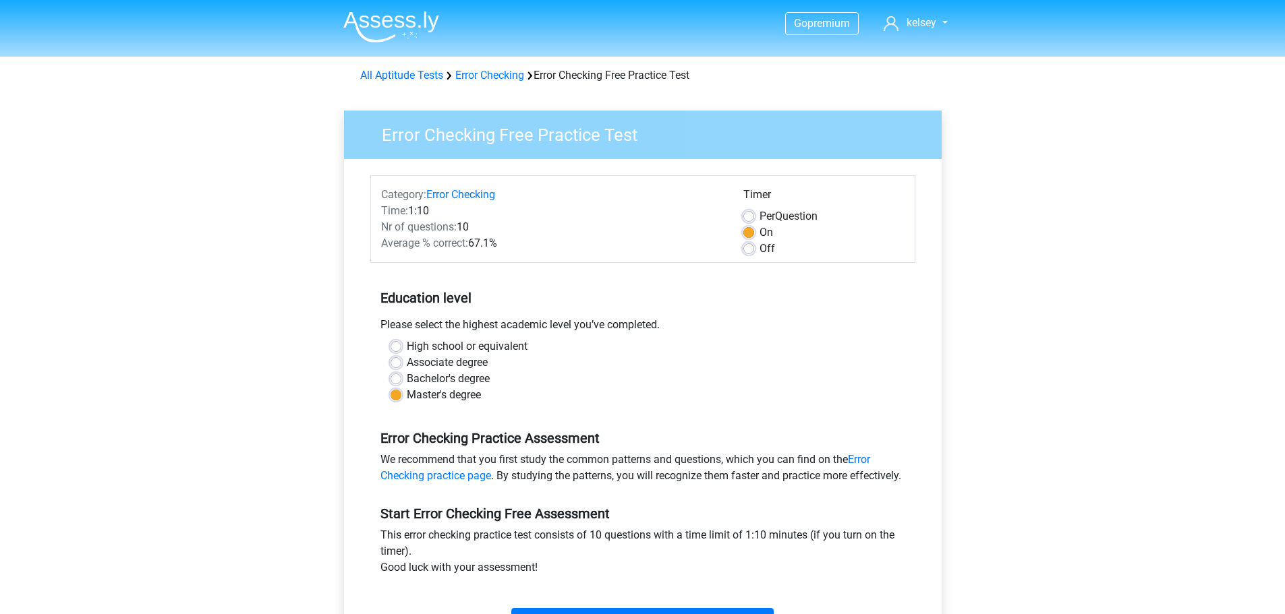
scroll to position [108, 0]
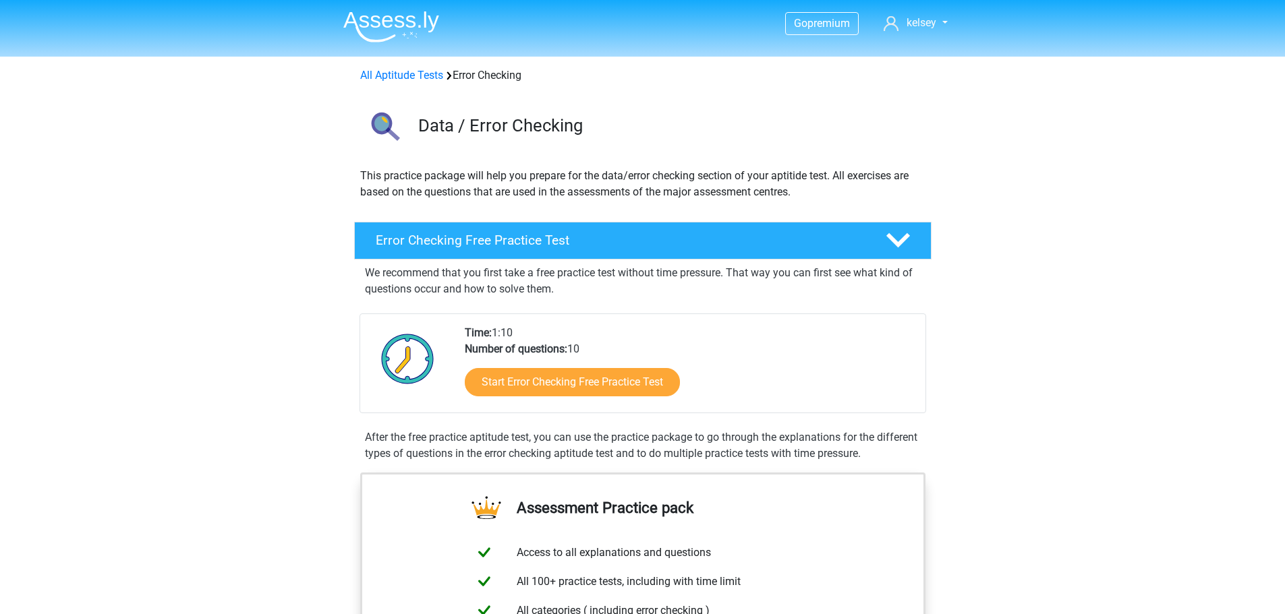
scroll to position [54, 0]
